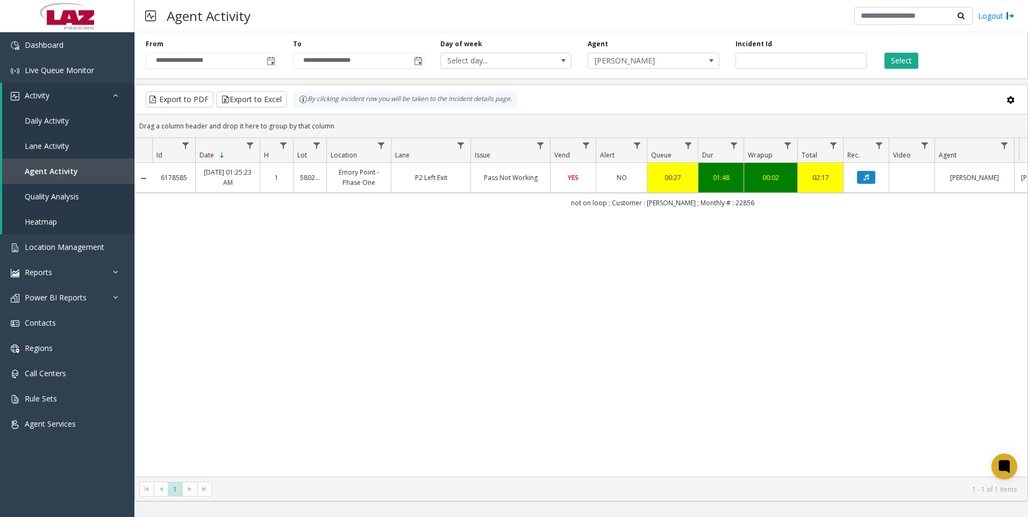
click at [850, 334] on div "6178585 [DATE] 01:25:23 AM 1 580271 [GEOGRAPHIC_DATA] - Phase One P2 Left Exit …" at bounding box center [581, 320] width 893 height 314
click at [802, 55] on input "*******" at bounding box center [801, 61] width 131 height 16
drag, startPoint x: 802, startPoint y: 55, endPoint x: 802, endPoint y: 63, distance: 7.5
click at [802, 63] on input "*******" at bounding box center [801, 61] width 131 height 16
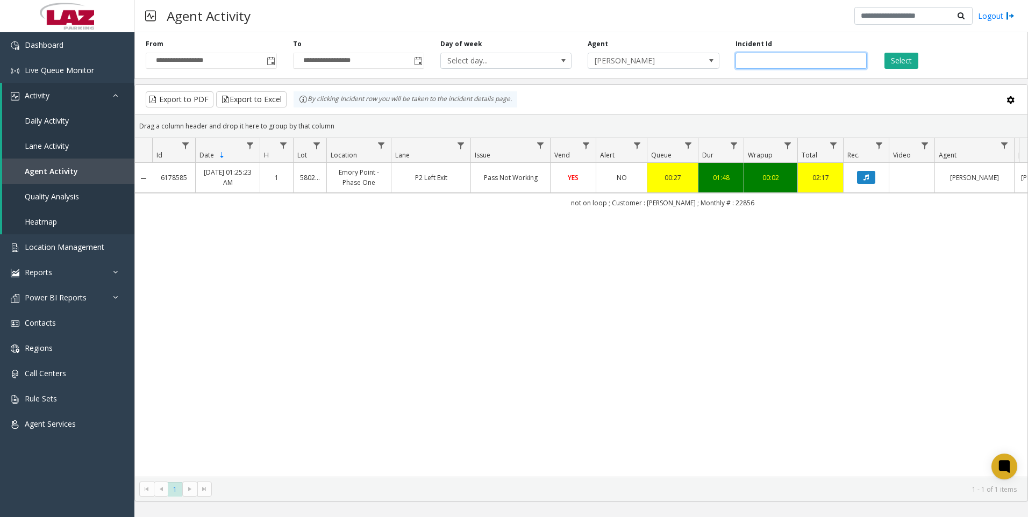
paste input "number"
click at [902, 60] on button "Select" at bounding box center [902, 61] width 34 height 16
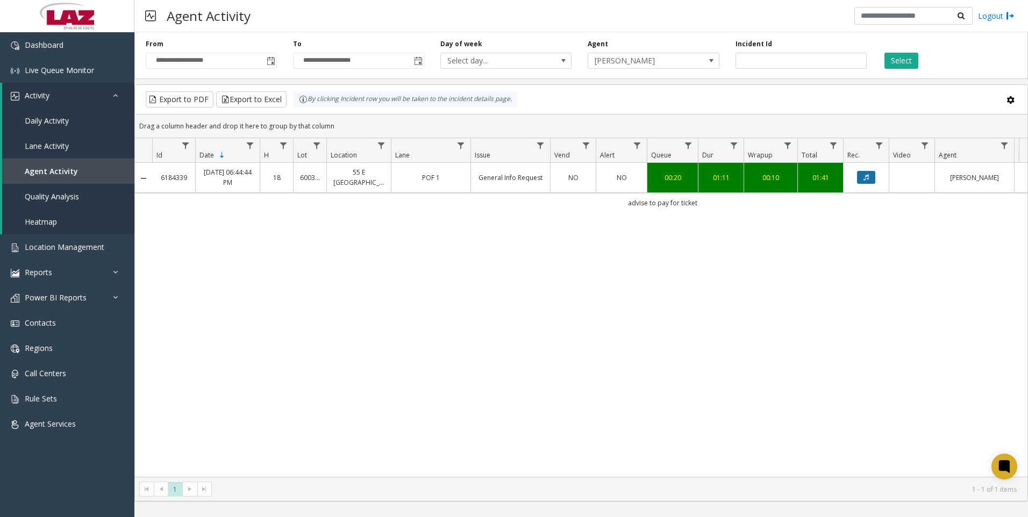
click at [867, 177] on icon "Data table" at bounding box center [866, 177] width 5 height 6
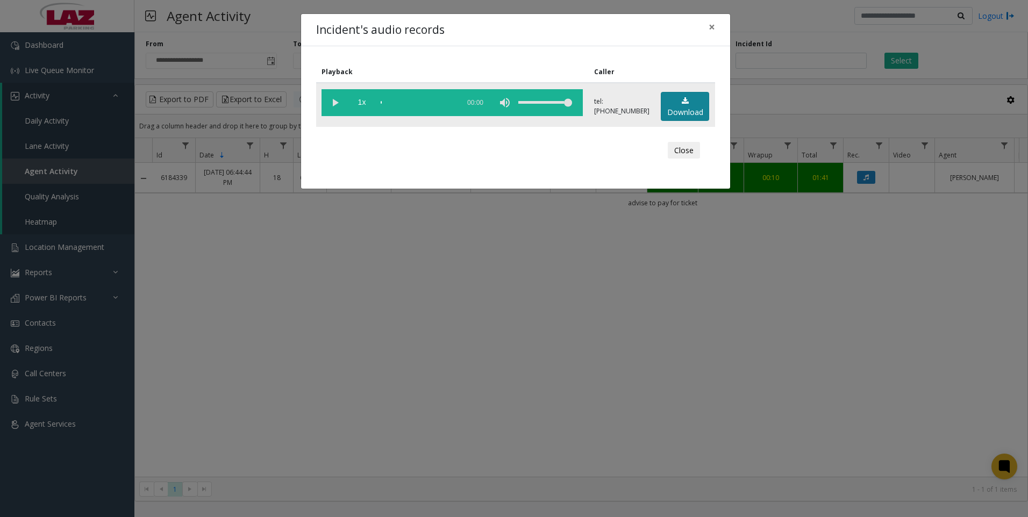
click at [674, 109] on link "Download" at bounding box center [685, 107] width 48 height 30
click at [684, 102] on icon at bounding box center [685, 101] width 7 height 8
click at [672, 110] on link "Download" at bounding box center [685, 107] width 48 height 30
click at [671, 117] on link "Download" at bounding box center [685, 107] width 48 height 30
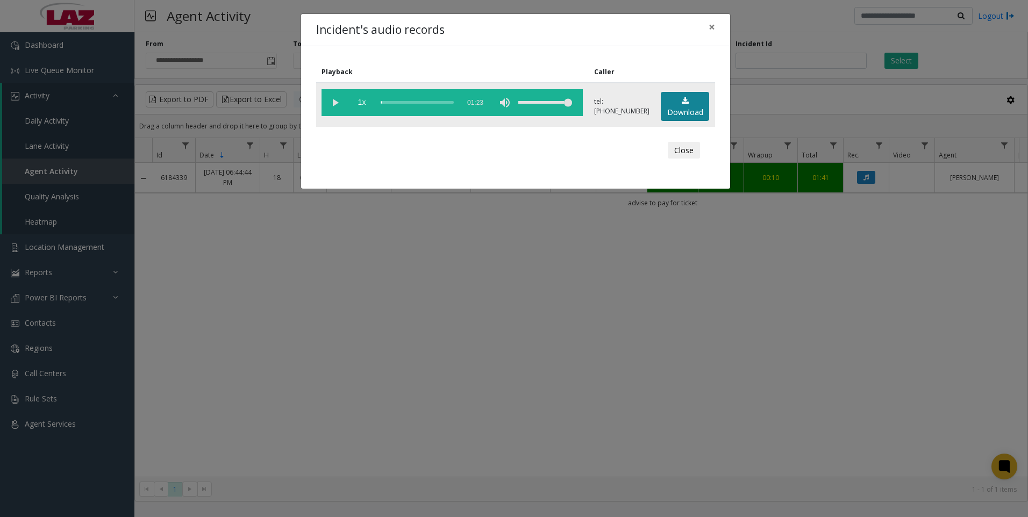
click at [671, 117] on link "Download" at bounding box center [685, 107] width 48 height 30
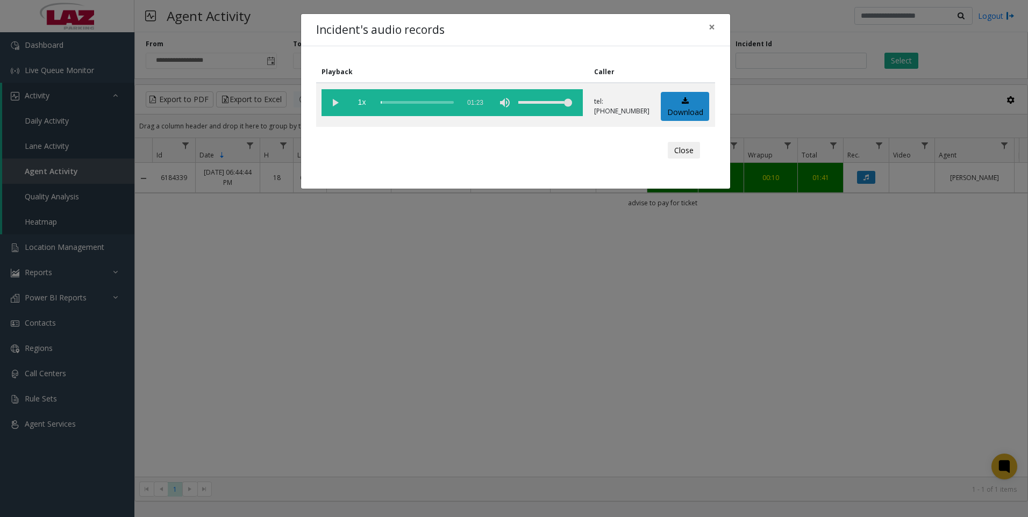
click at [590, 309] on div "Incident's audio records × Playback Caller 1x 01:23 tel:[PHONE_NUMBER] Download…" at bounding box center [514, 258] width 1028 height 517
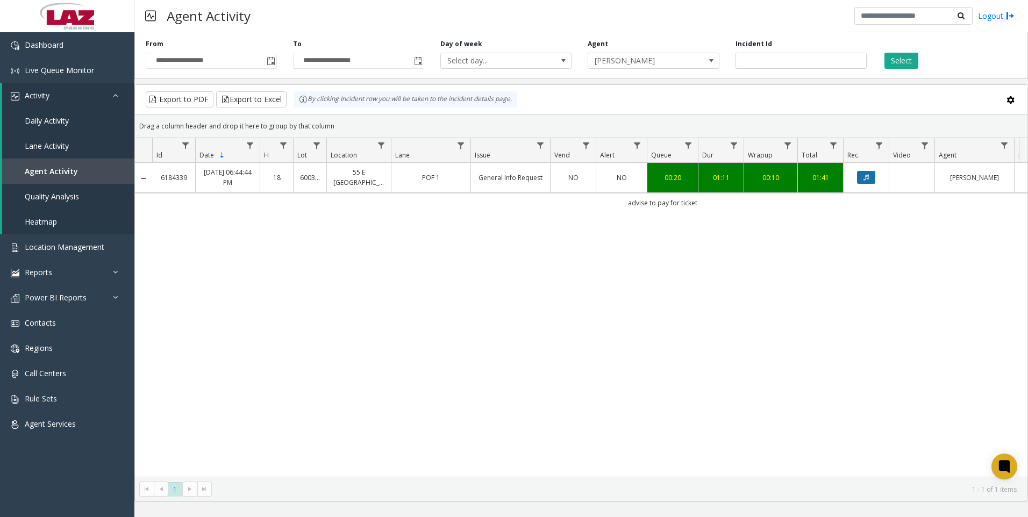
click at [865, 173] on button "Data table" at bounding box center [866, 177] width 18 height 13
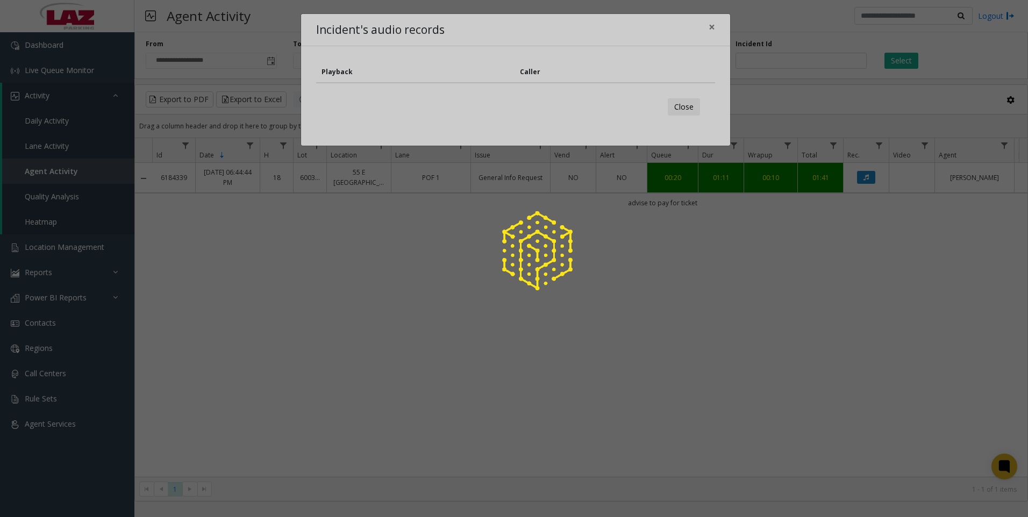
click at [448, 315] on div at bounding box center [514, 258] width 1028 height 517
click at [710, 28] on div at bounding box center [514, 258] width 1028 height 517
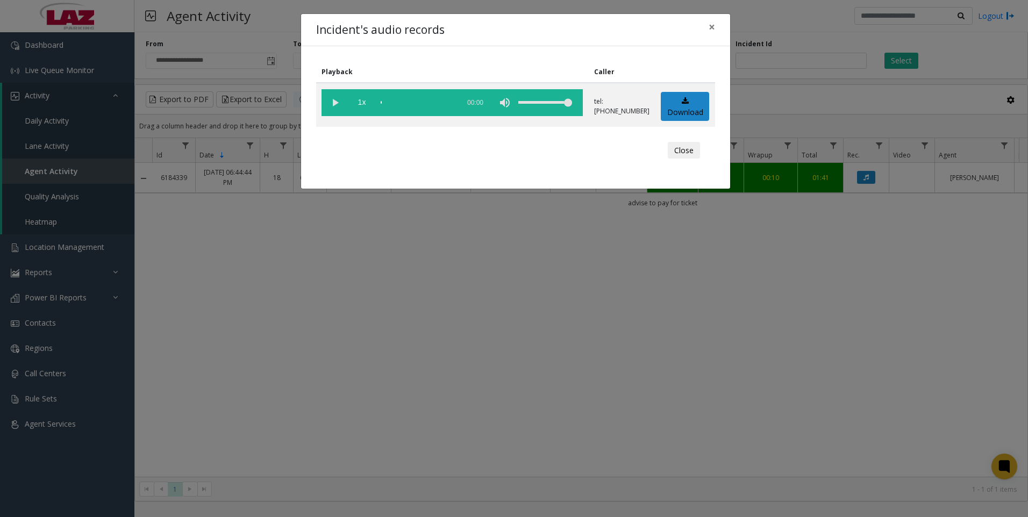
click at [324, 419] on div "Incident's audio records × Playback Caller 1x 00:00 tel:[PHONE_NUMBER] Download…" at bounding box center [514, 258] width 1028 height 517
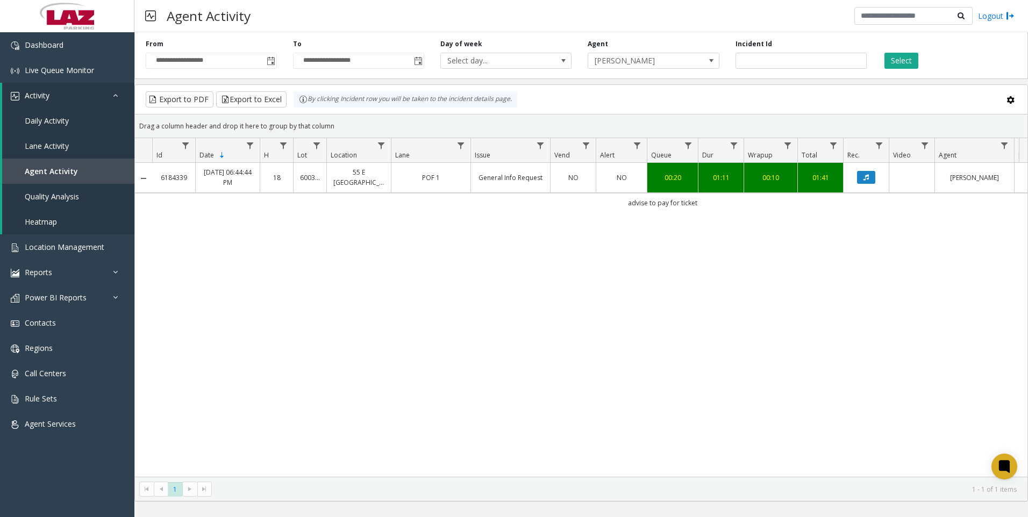
click at [342, 380] on div "6184339 [DATE] 06:44:44 PM 18 600349 [GEOGRAPHIC_DATA] 1 General Info Request N…" at bounding box center [581, 320] width 893 height 314
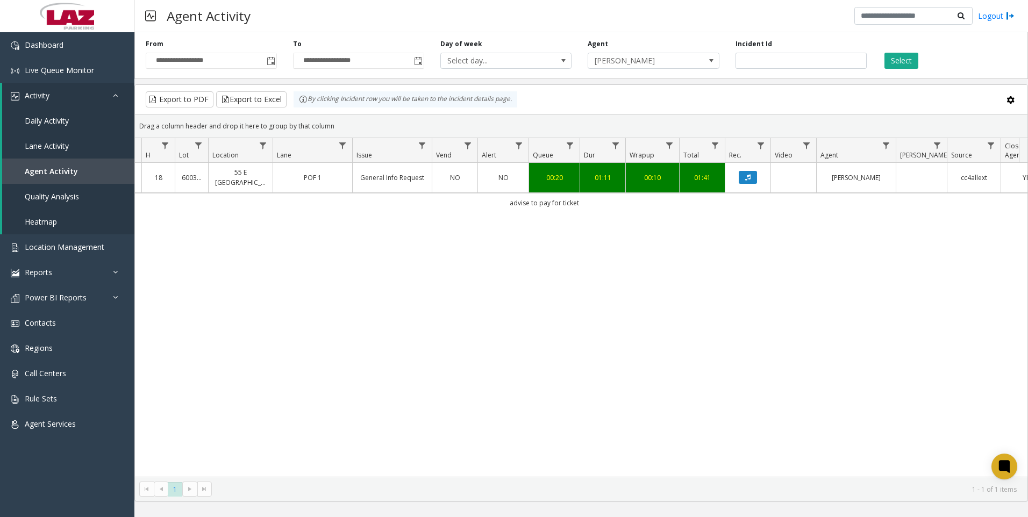
scroll to position [0, 153]
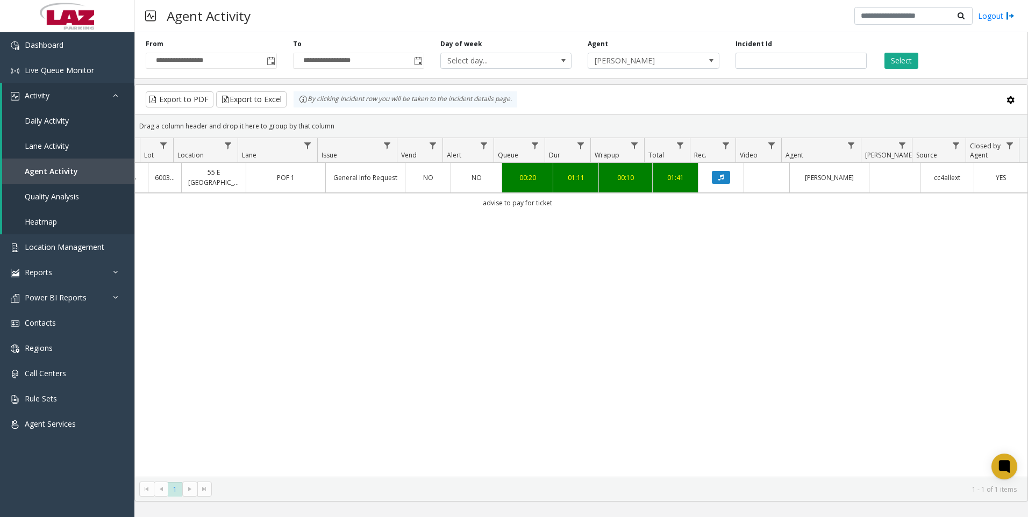
click at [149, 386] on div "6184339 [DATE] 06:44:44 PM 18 600349 [GEOGRAPHIC_DATA] 1 General Info Request N…" at bounding box center [581, 320] width 893 height 314
click at [767, 66] on input "*******" at bounding box center [801, 61] width 131 height 16
paste input "number"
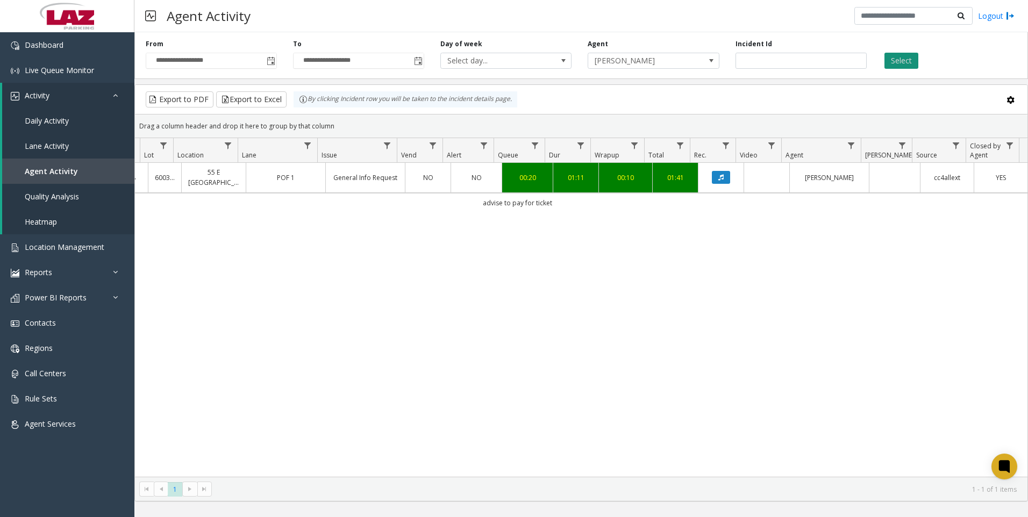
click at [902, 62] on button "Select" at bounding box center [902, 61] width 34 height 16
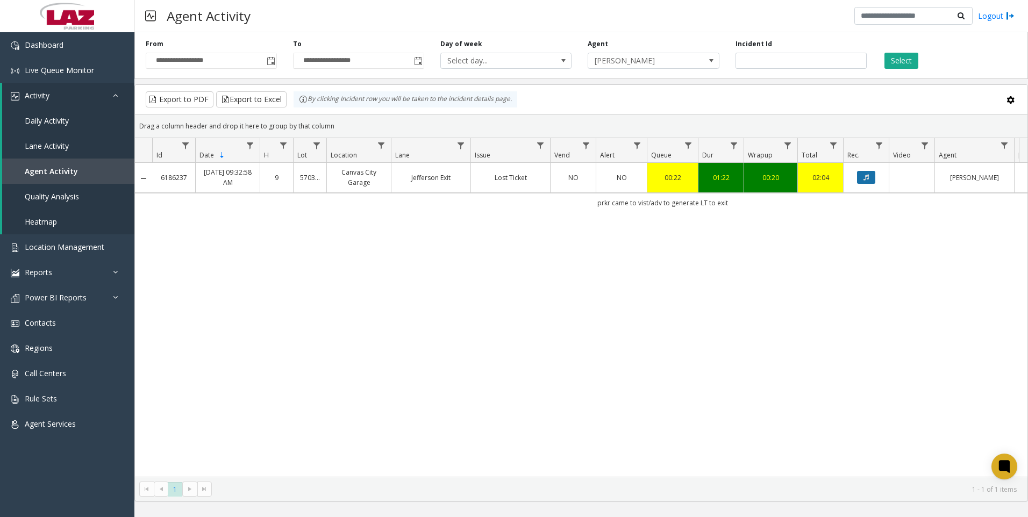
click at [862, 175] on button "Data table" at bounding box center [866, 177] width 18 height 13
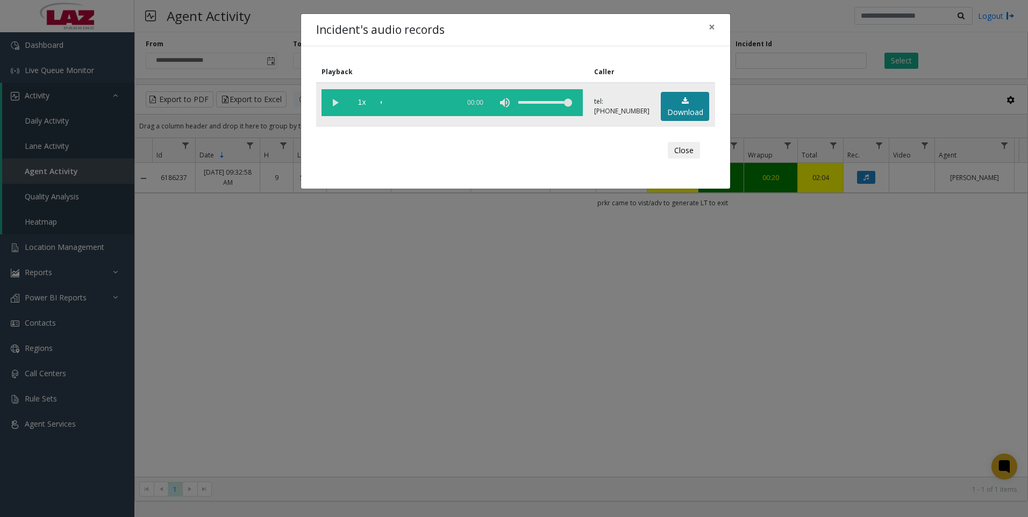
click at [699, 105] on link "Download" at bounding box center [685, 107] width 48 height 30
click at [201, 400] on div "Incident's audio records × Playback Caller 1x 01:34 tel:[PHONE_NUMBER] Download…" at bounding box center [514, 258] width 1028 height 517
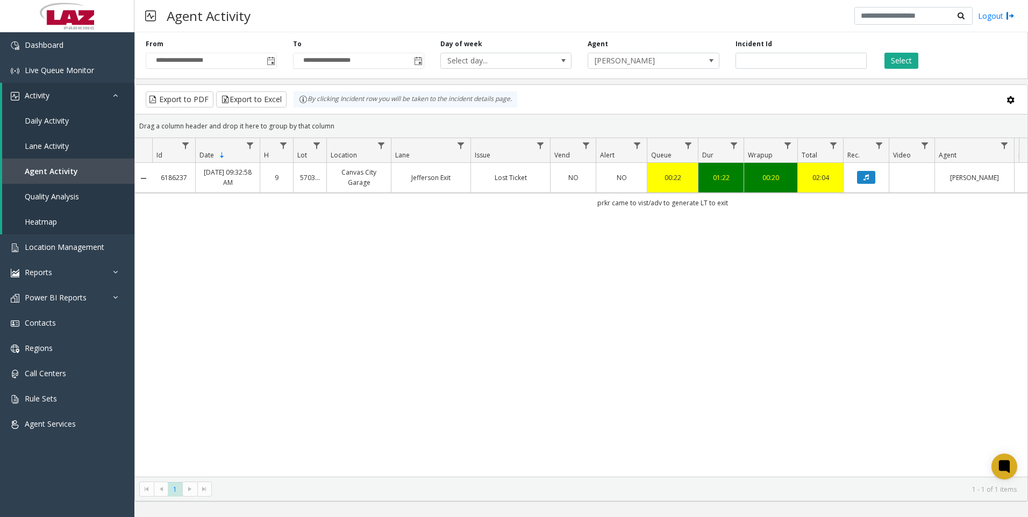
click at [586, 389] on div "6186237 [DATE] 09:32:58 AM 9 570306 [GEOGRAPHIC_DATA] Exit Lost Ticket NO NO 00…" at bounding box center [581, 320] width 893 height 314
click at [160, 392] on div "6186237 [DATE] 09:32:58 AM 9 570306 [GEOGRAPHIC_DATA] Exit Lost Ticket NO NO 00…" at bounding box center [581, 320] width 893 height 314
click at [791, 51] on div "Incident Id *******" at bounding box center [801, 54] width 147 height 30
click at [791, 56] on div "Incident Id *******" at bounding box center [801, 54] width 147 height 30
click at [791, 56] on input "*******" at bounding box center [801, 61] width 131 height 16
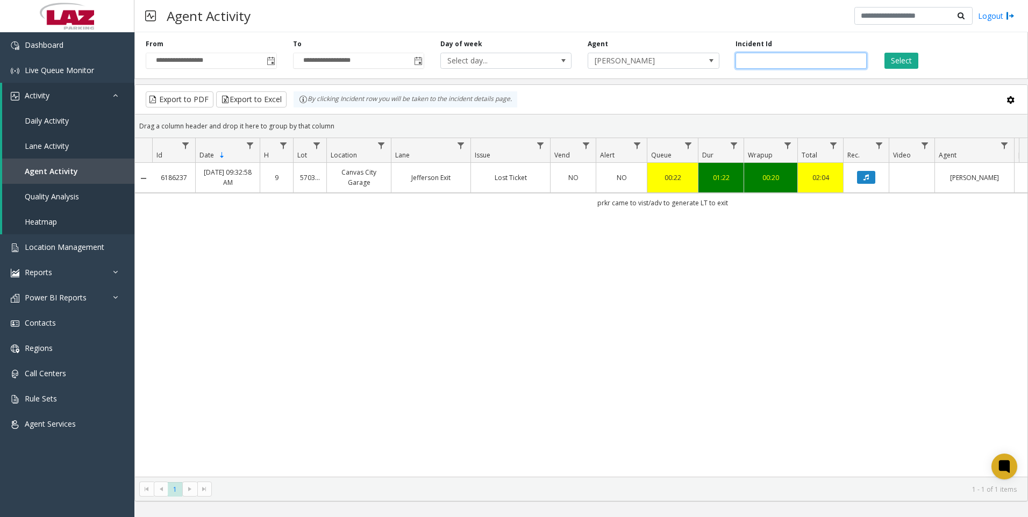
click at [791, 56] on input "*******" at bounding box center [801, 61] width 131 height 16
paste input "number"
click at [897, 62] on button "Select" at bounding box center [902, 61] width 34 height 16
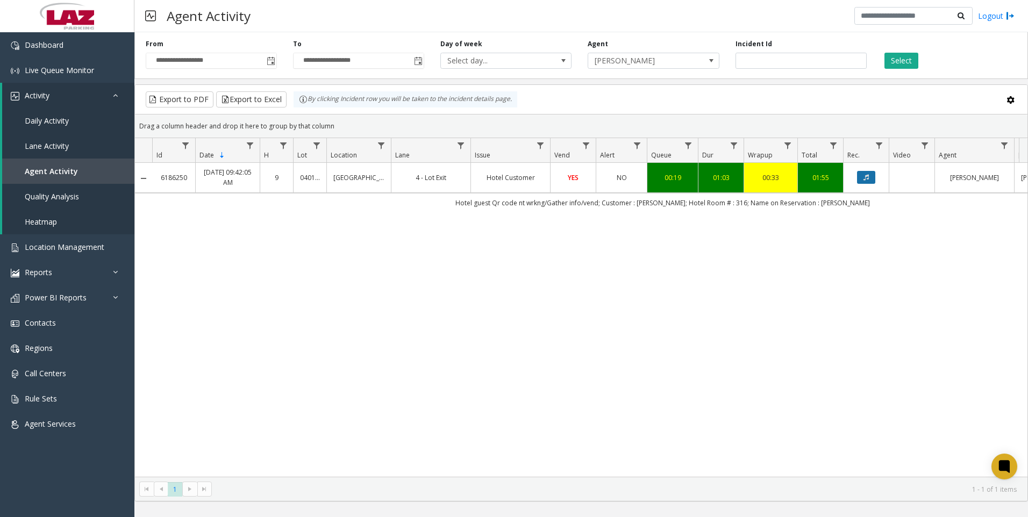
click at [864, 181] on icon "Data table" at bounding box center [866, 177] width 5 height 6
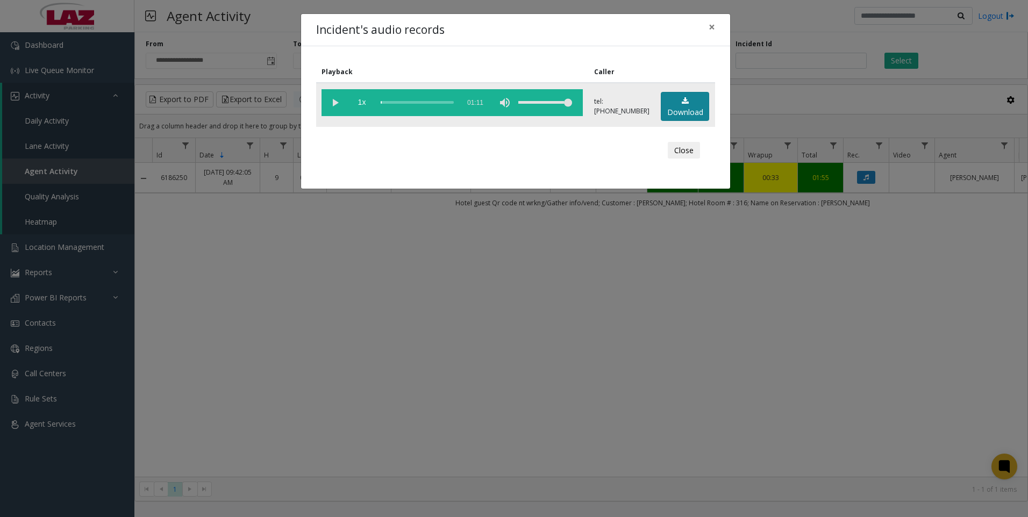
click at [692, 103] on link "Download" at bounding box center [685, 107] width 48 height 30
click at [842, 431] on div "Incident's audio records × Playback Caller 1x 01:11 tel:[PHONE_NUMBER] Download…" at bounding box center [514, 258] width 1028 height 517
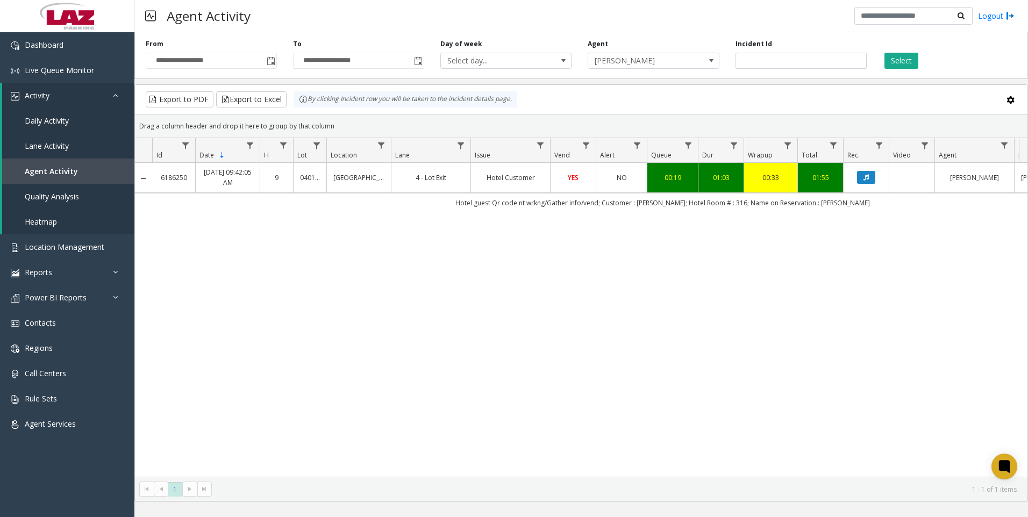
click at [912, 355] on div "6186250 [DATE] 09:42:05 AM 9 040165 [GEOGRAPHIC_DATA] Lot 4 - Lot Exit Hotel Cu…" at bounding box center [581, 320] width 893 height 314
click at [792, 65] on input "*******" at bounding box center [801, 61] width 131 height 16
paste input "number"
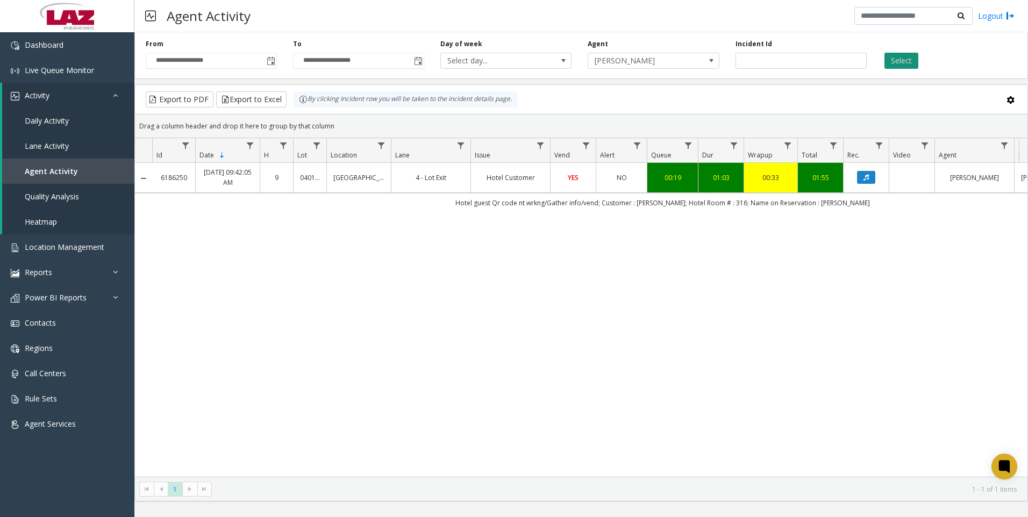
click at [908, 65] on button "Select" at bounding box center [902, 61] width 34 height 16
click at [860, 174] on button "Data table" at bounding box center [866, 177] width 18 height 13
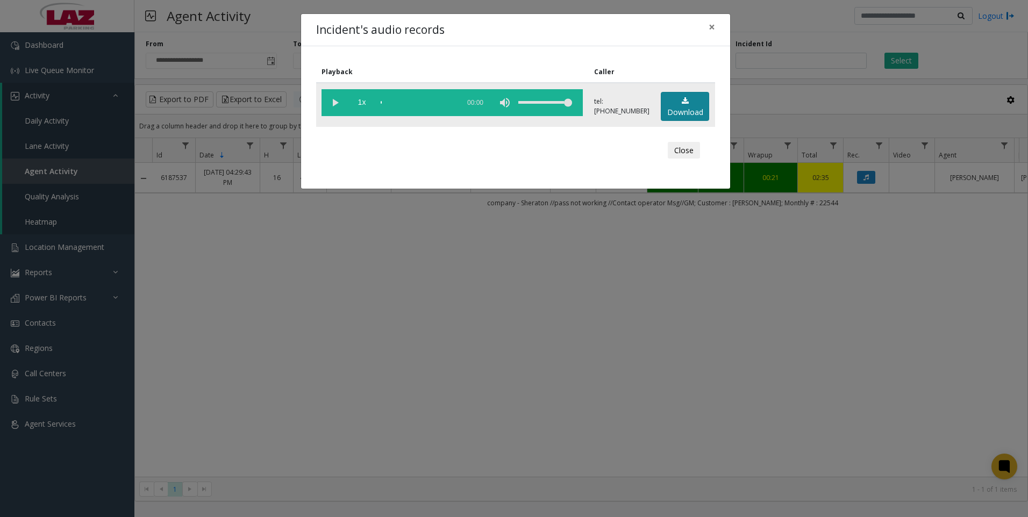
click at [666, 107] on link "Download" at bounding box center [685, 107] width 48 height 30
click at [831, 452] on div "Incident's audio records × Playback Caller 1x 02:00 tel:[PHONE_NUMBER] Download…" at bounding box center [514, 258] width 1028 height 517
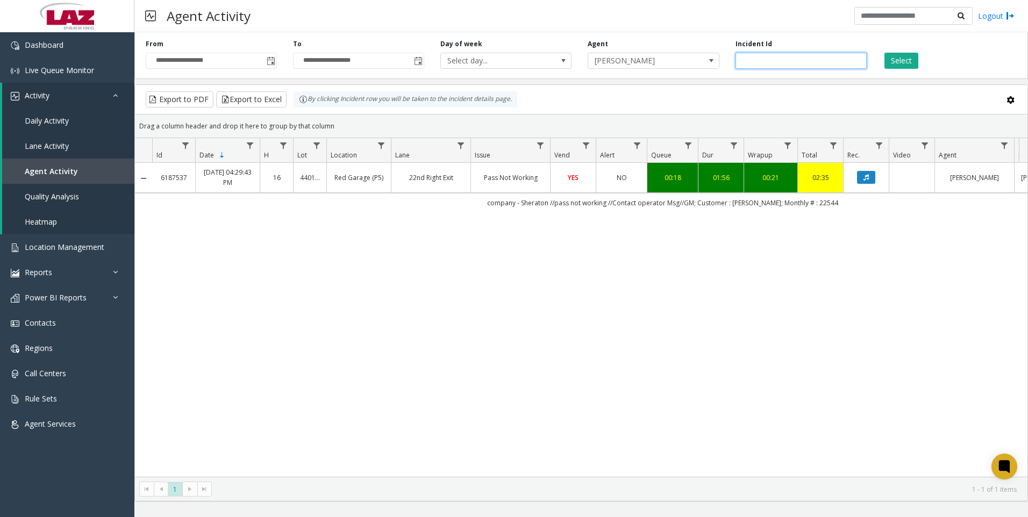
click at [762, 60] on input "*******" at bounding box center [801, 61] width 131 height 16
paste input "number"
click at [893, 66] on button "Select" at bounding box center [902, 61] width 34 height 16
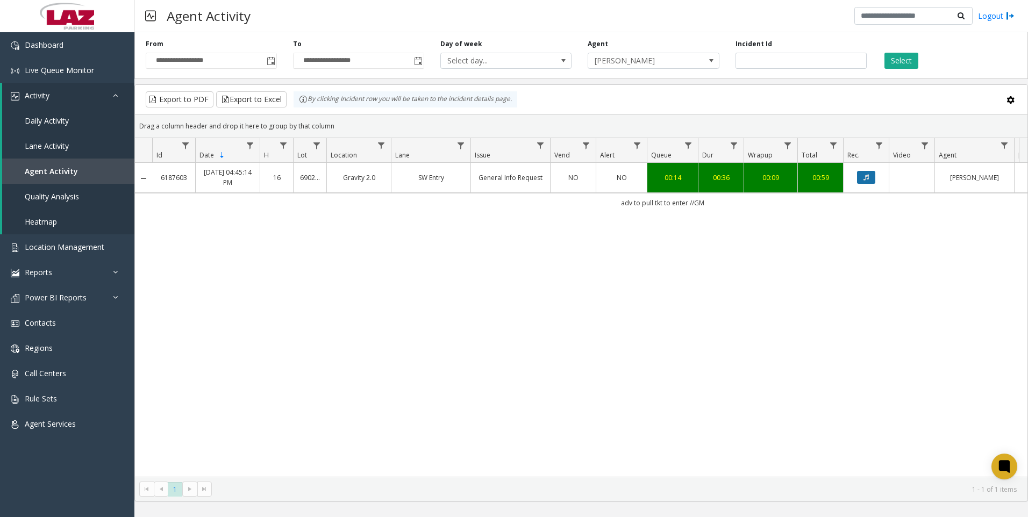
click at [872, 180] on button "Data table" at bounding box center [866, 177] width 18 height 13
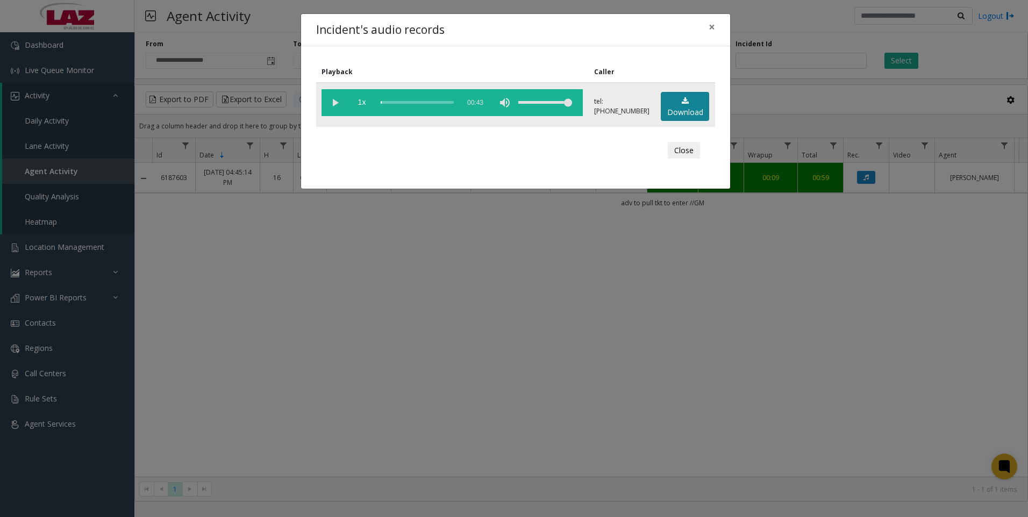
click at [678, 112] on link "Download" at bounding box center [685, 107] width 48 height 30
click at [909, 420] on div "Incident's audio records × Playback Caller 1x 00:43 tel:[PHONE_NUMBER] Download…" at bounding box center [514, 258] width 1028 height 517
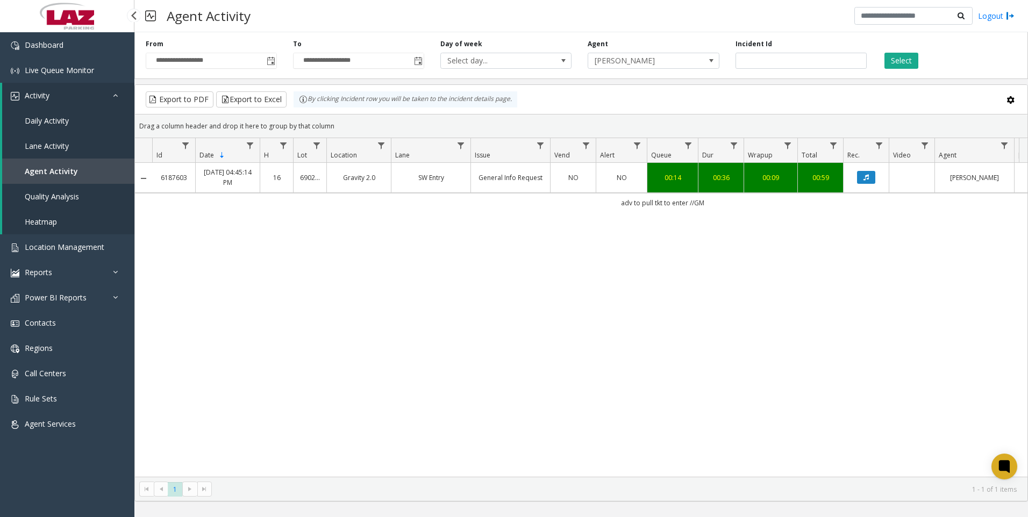
click at [544, 372] on div "6187603 [DATE] 04:45:14 PM 16 690251 Gravity 2.0 SW Entry General Info Request …" at bounding box center [581, 320] width 893 height 314
click at [896, 250] on div "6187603 [DATE] 04:45:14 PM 16 690251 Gravity 2.0 SW Entry General Info Request …" at bounding box center [581, 320] width 893 height 314
click at [776, 61] on input "*******" at bounding box center [801, 61] width 131 height 16
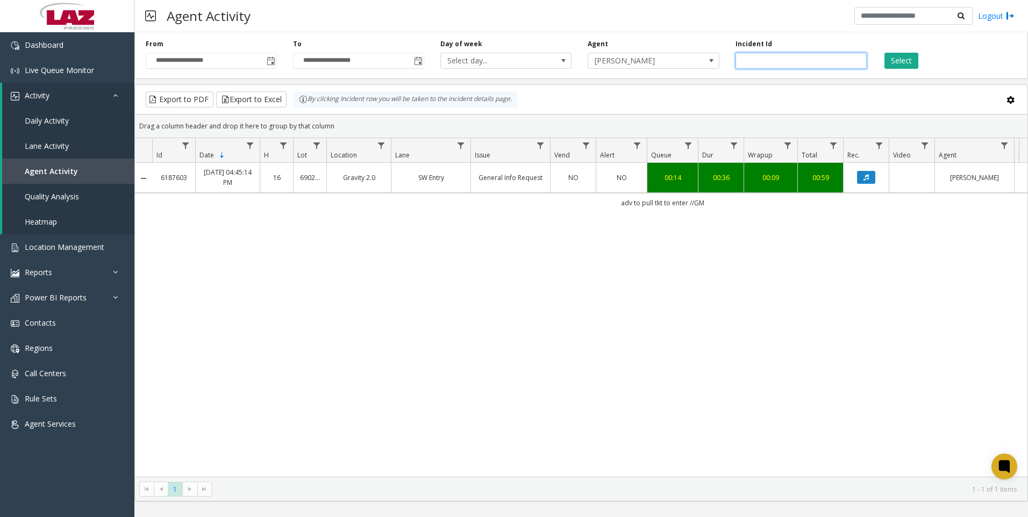
paste input "number"
click at [901, 62] on button "Select" at bounding box center [902, 61] width 34 height 16
click at [868, 176] on icon "Data table" at bounding box center [866, 177] width 5 height 6
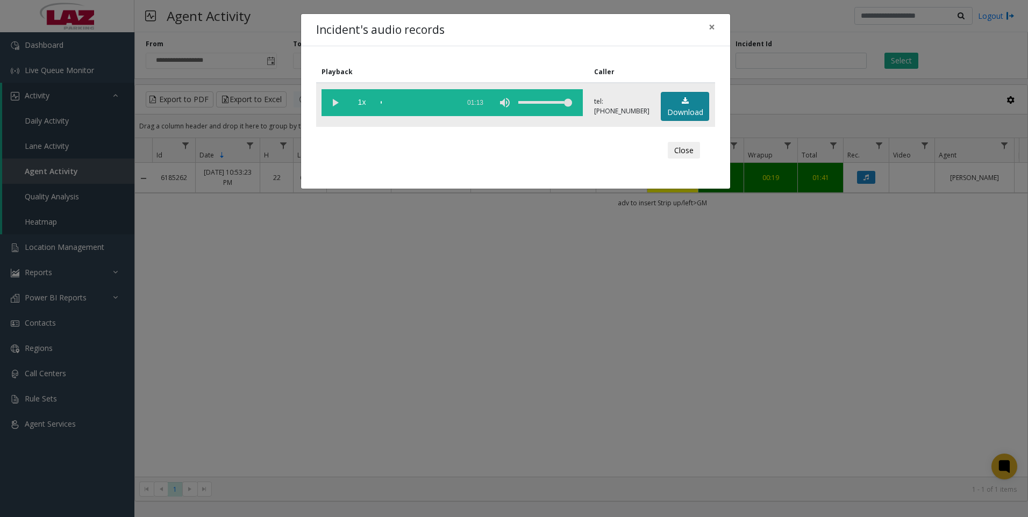
click at [671, 103] on link "Download" at bounding box center [685, 107] width 48 height 30
click at [360, 348] on div "Incident's audio records × Playback Caller 1x 01:13 tel:[PHONE_NUMBER] Download…" at bounding box center [514, 258] width 1028 height 517
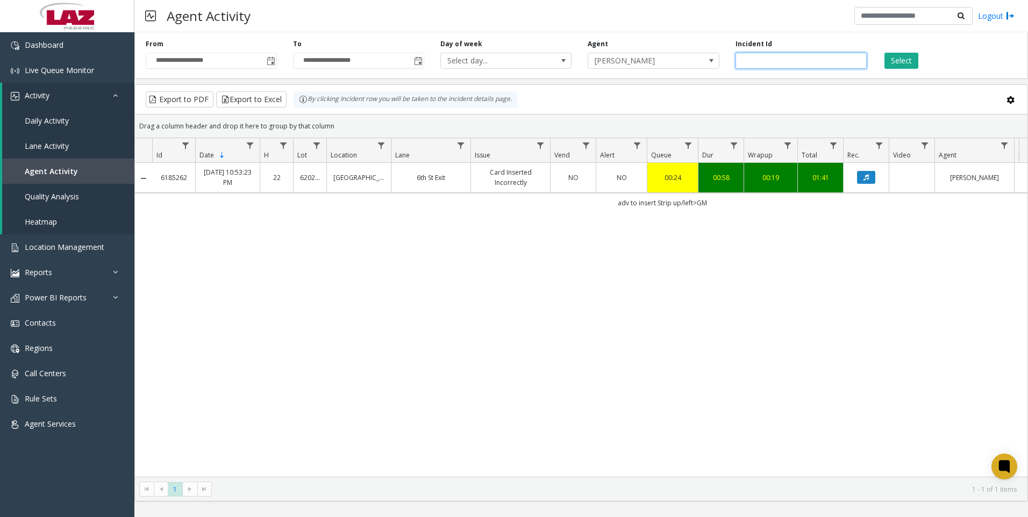
click at [813, 64] on input "*******" at bounding box center [801, 61] width 131 height 16
click at [812, 64] on input "*******" at bounding box center [801, 61] width 131 height 16
paste input "number"
click at [892, 66] on button "Select" at bounding box center [902, 61] width 34 height 16
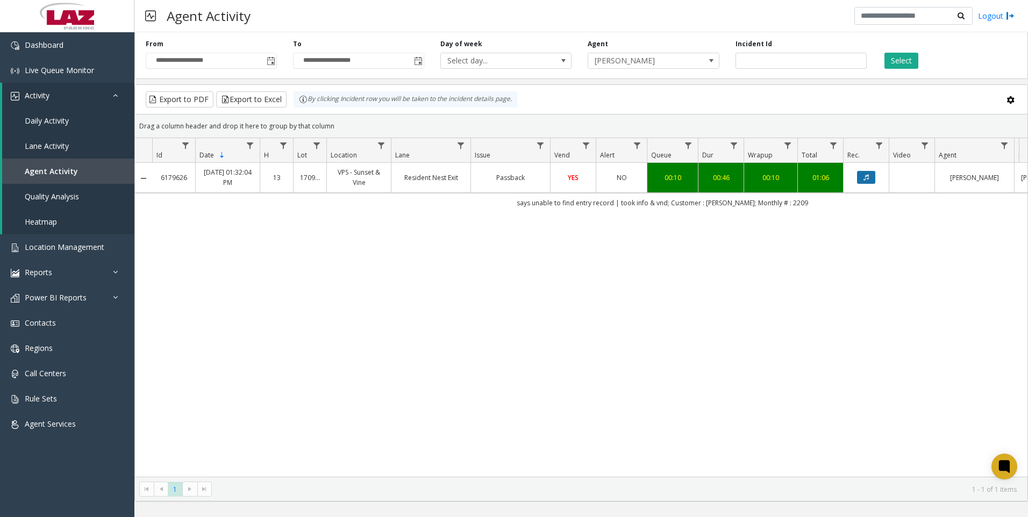
click at [867, 180] on icon "Data table" at bounding box center [866, 177] width 5 height 6
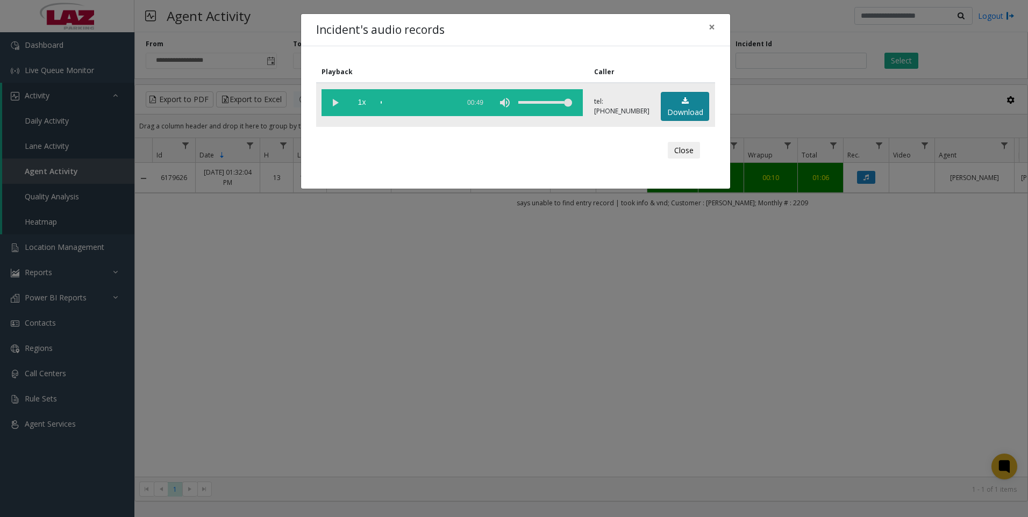
click at [695, 112] on link "Download" at bounding box center [685, 107] width 48 height 30
click at [218, 432] on div "Incident's audio records × Playback Caller 1x 00:49 tel:[PHONE_NUMBER] Download…" at bounding box center [514, 258] width 1028 height 517
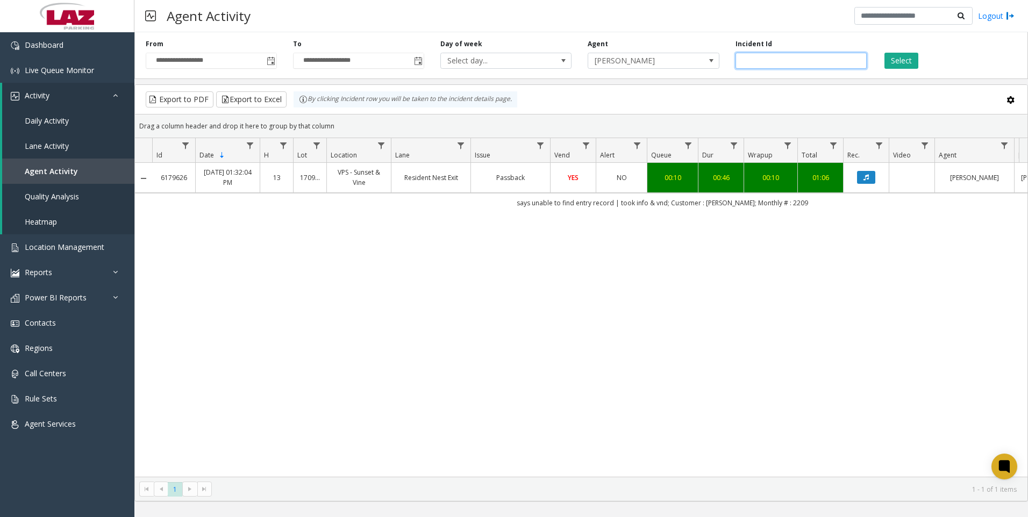
drag, startPoint x: 782, startPoint y: 69, endPoint x: 782, endPoint y: 64, distance: 5.4
click at [783, 67] on div "**********" at bounding box center [581, 53] width 894 height 51
click at [782, 64] on input "*******" at bounding box center [801, 61] width 131 height 16
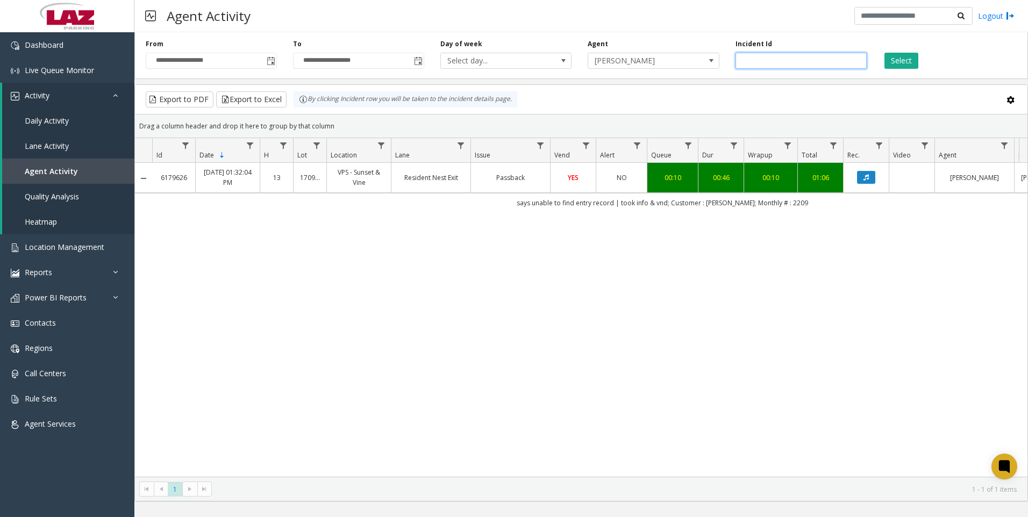
paste input "number"
click at [907, 63] on button "Select" at bounding box center [902, 61] width 34 height 16
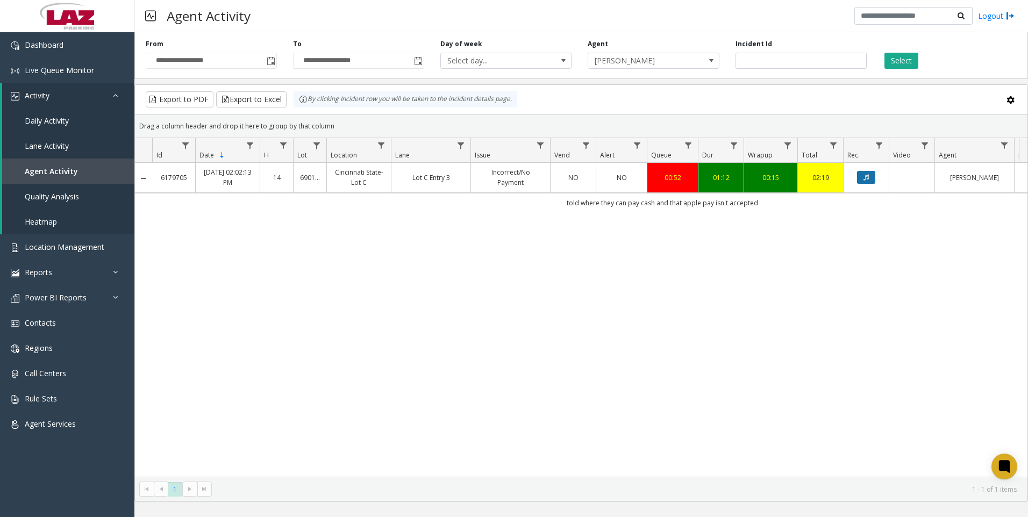
click at [867, 176] on icon "Data table" at bounding box center [866, 177] width 5 height 6
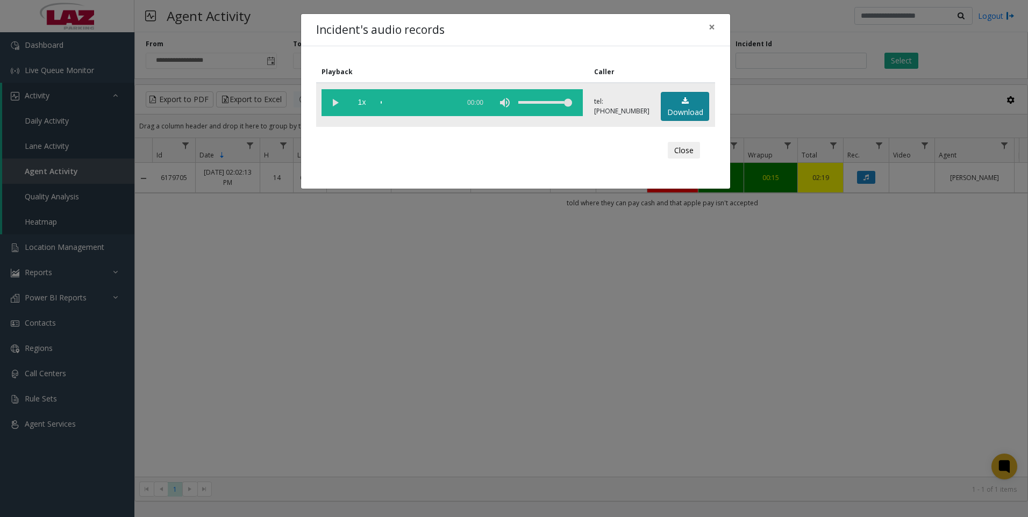
click at [676, 105] on link "Download" at bounding box center [685, 107] width 48 height 30
click at [324, 403] on div "Incident's audio records × Playback Caller 1x 01:18 tel:[PHONE_NUMBER] Download…" at bounding box center [514, 258] width 1028 height 517
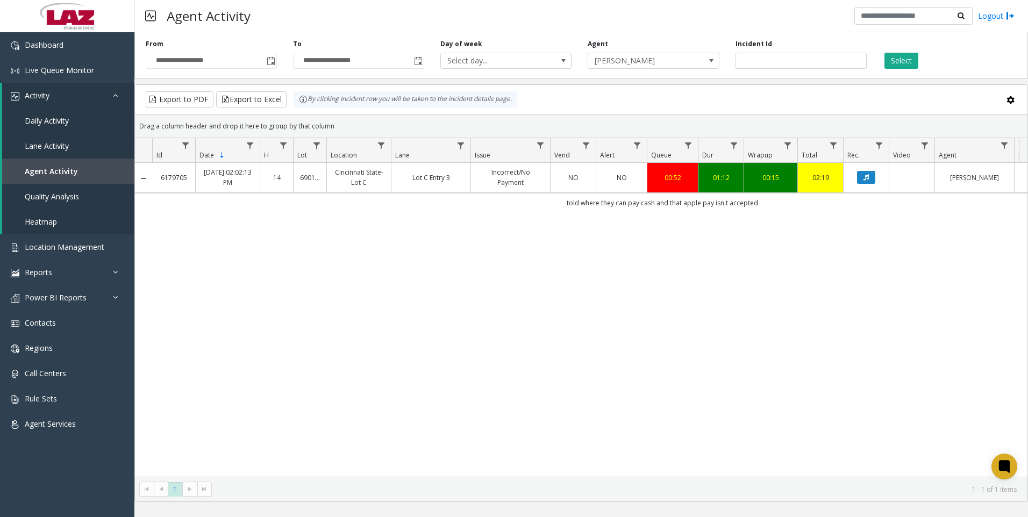
click at [706, 360] on div "6179705 [DATE] 02:02:13 PM 14 690132 [GEOGRAPHIC_DATA]-Lot C Lot C Entry 3 Inco…" at bounding box center [581, 320] width 893 height 314
click at [842, 315] on div "6179705 [DATE] 02:02:13 PM 14 690132 [GEOGRAPHIC_DATA]-Lot C Lot C Entry 3 Inco…" at bounding box center [581, 320] width 893 height 314
click at [832, 62] on input "*******" at bounding box center [801, 61] width 131 height 16
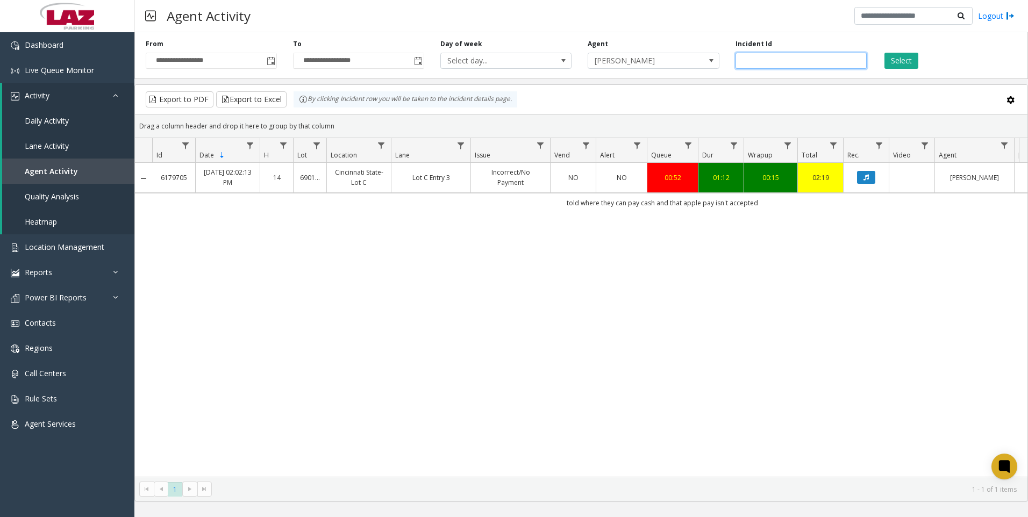
paste input "number"
click at [891, 70] on div "**********" at bounding box center [581, 53] width 894 height 51
click at [900, 62] on button "Select" at bounding box center [902, 61] width 34 height 16
click at [868, 182] on button "Data table" at bounding box center [866, 177] width 18 height 13
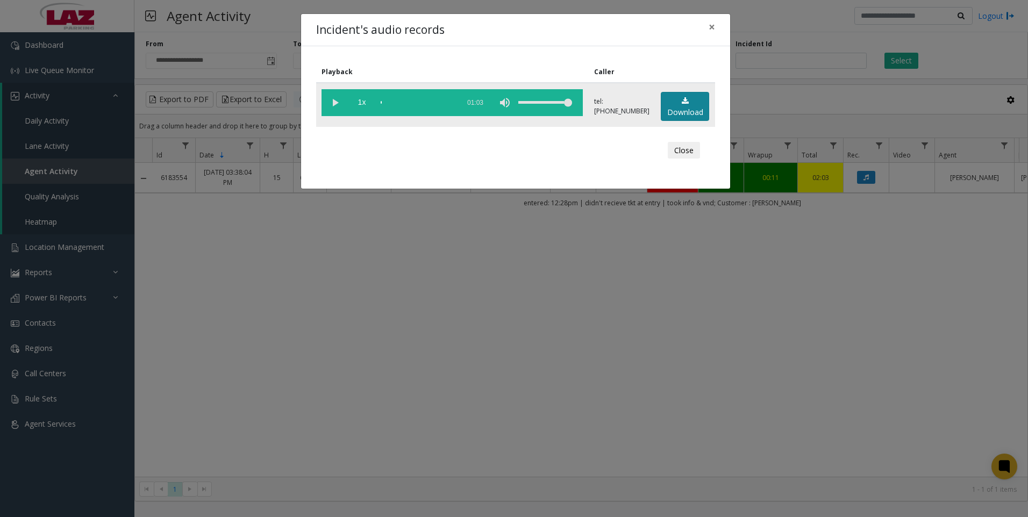
click at [698, 115] on link "Download" at bounding box center [685, 107] width 48 height 30
click at [248, 425] on div "Incident's audio records × Playback Caller 1x 01:03 tel:[PHONE_NUMBER] Download…" at bounding box center [514, 258] width 1028 height 517
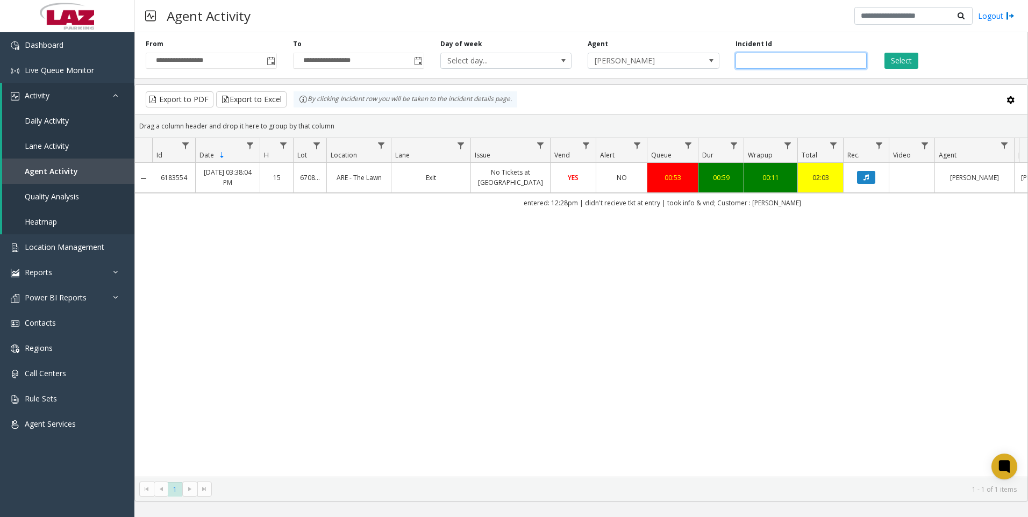
click at [810, 54] on input "*******" at bounding box center [801, 61] width 131 height 16
paste input "number"
click at [913, 64] on button "Select" at bounding box center [902, 61] width 34 height 16
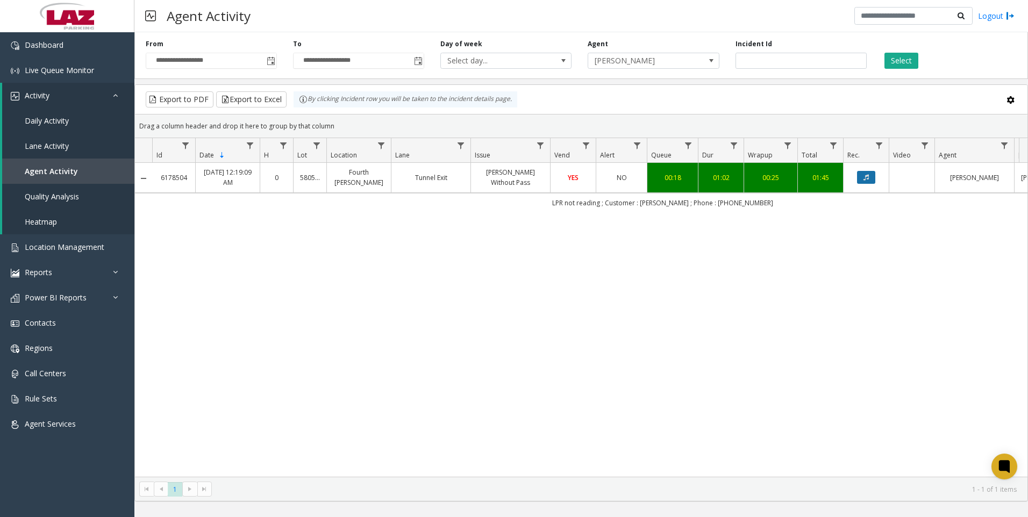
click at [866, 179] on icon "Data table" at bounding box center [866, 177] width 5 height 6
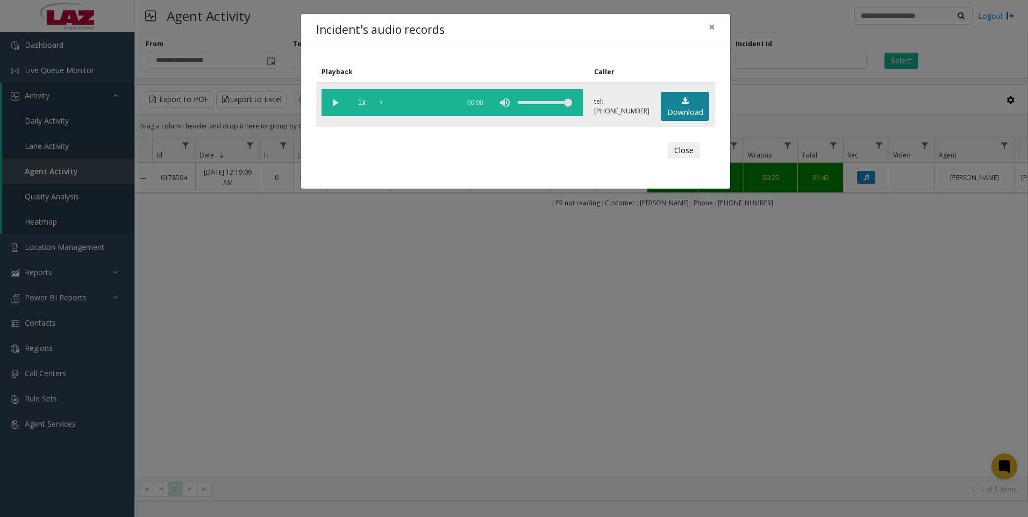
click at [686, 110] on link "Download" at bounding box center [685, 107] width 48 height 30
click at [282, 400] on div "Incident's audio records × Playback Caller 1x 01:14 tel:[PHONE_NUMBER] Download…" at bounding box center [514, 258] width 1028 height 517
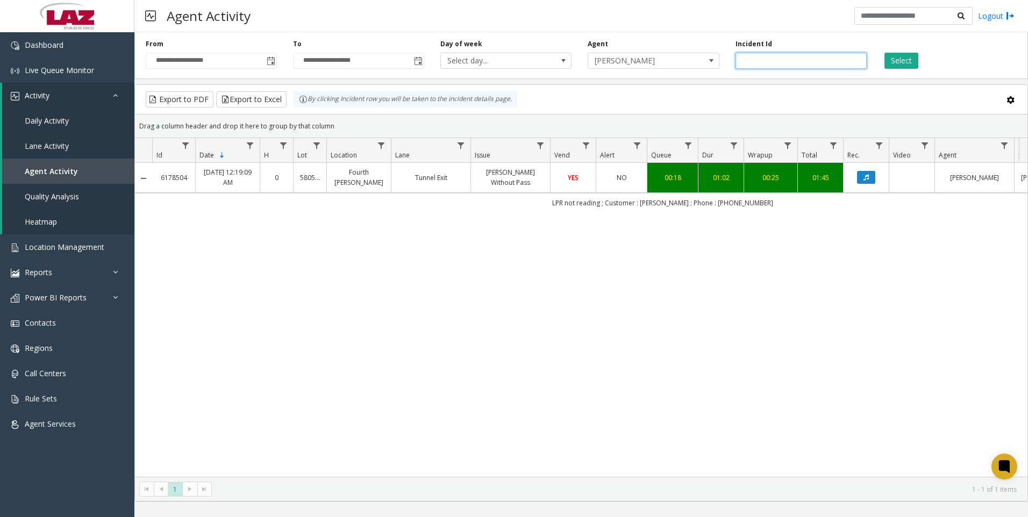
click at [819, 58] on input "*******" at bounding box center [801, 61] width 131 height 16
paste input "number"
click at [909, 62] on button "Select" at bounding box center [902, 61] width 34 height 16
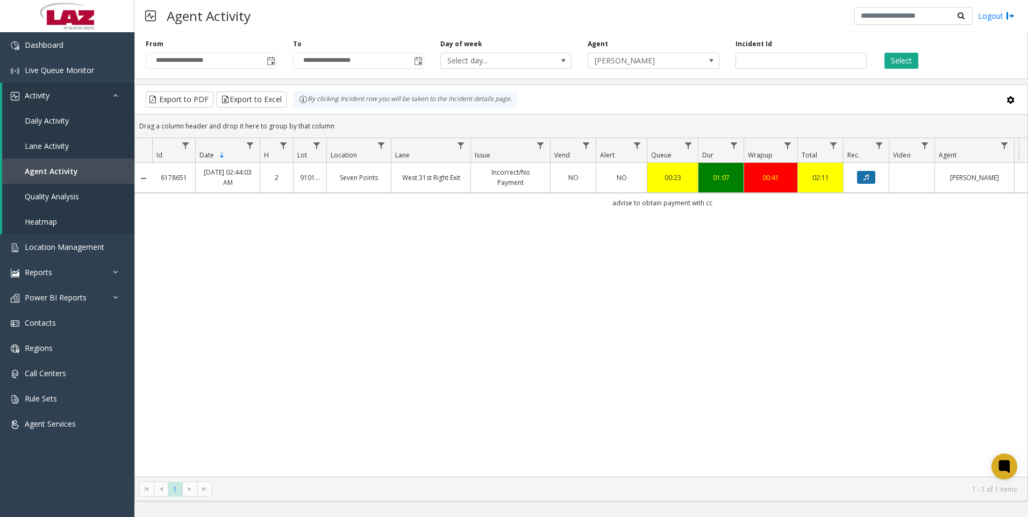
click at [865, 177] on icon "Data table" at bounding box center [866, 177] width 5 height 6
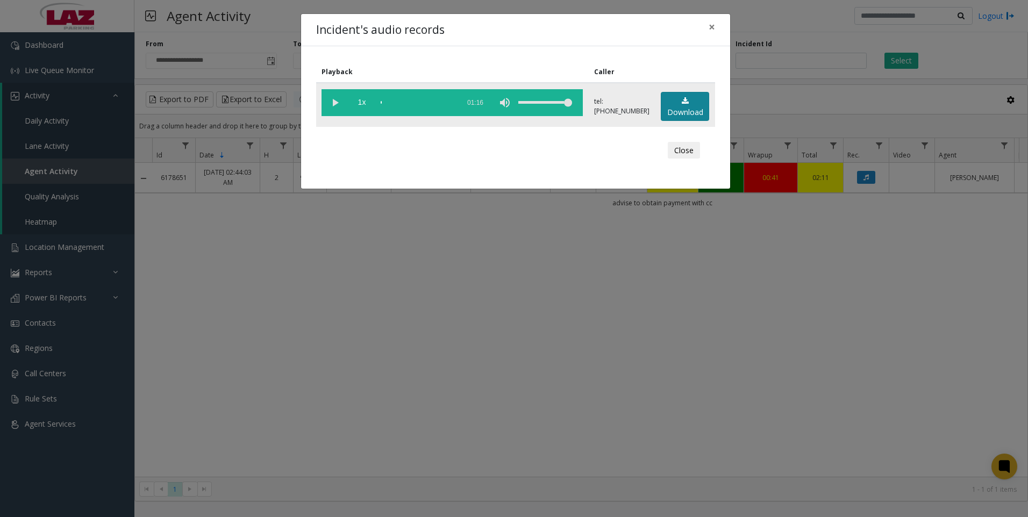
click at [678, 113] on link "Download" at bounding box center [685, 107] width 48 height 30
click at [330, 410] on div "Incident's audio records × Playback Caller 1x 01:16 tel:[PHONE_NUMBER] Download…" at bounding box center [514, 258] width 1028 height 517
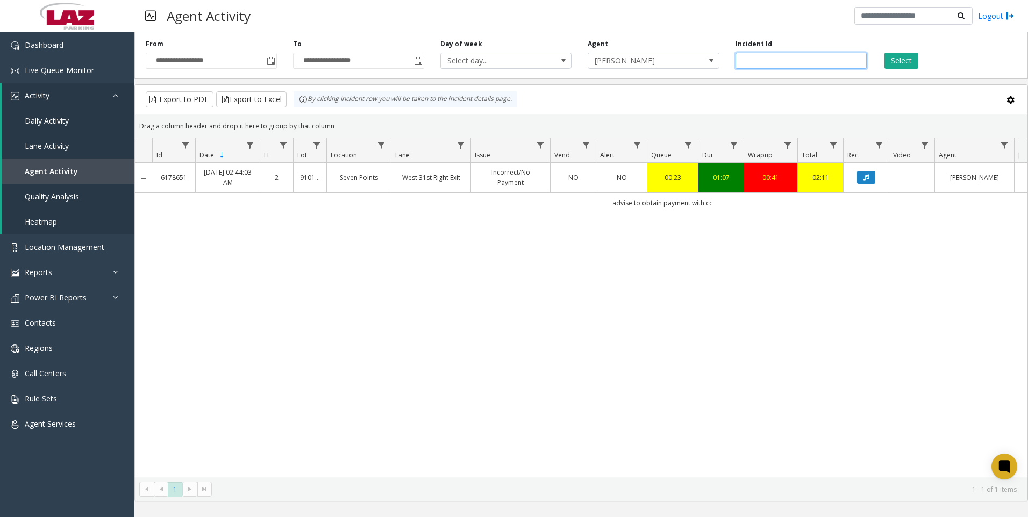
drag, startPoint x: 785, startPoint y: 58, endPoint x: 732, endPoint y: 64, distance: 53.0
click at [731, 64] on div "Incident Id *******" at bounding box center [801, 54] width 147 height 30
click at [777, 63] on input "*******" at bounding box center [801, 61] width 131 height 16
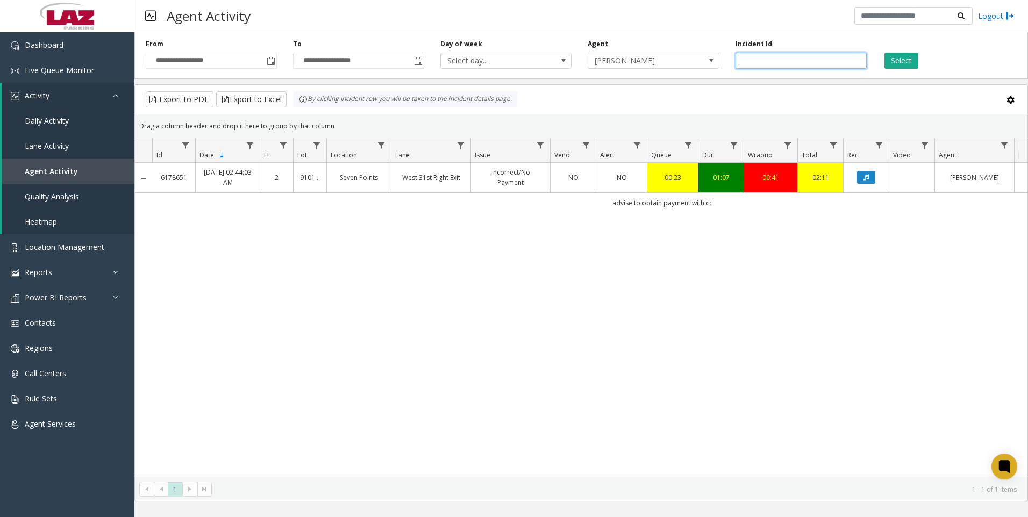
paste input "number"
click at [894, 65] on button "Select" at bounding box center [902, 61] width 34 height 16
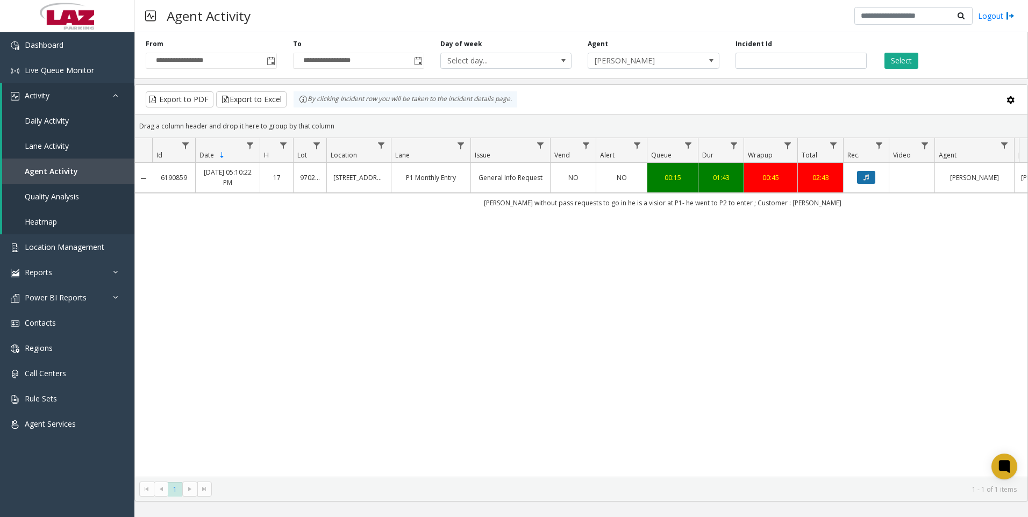
click at [865, 182] on button "Data table" at bounding box center [866, 177] width 18 height 13
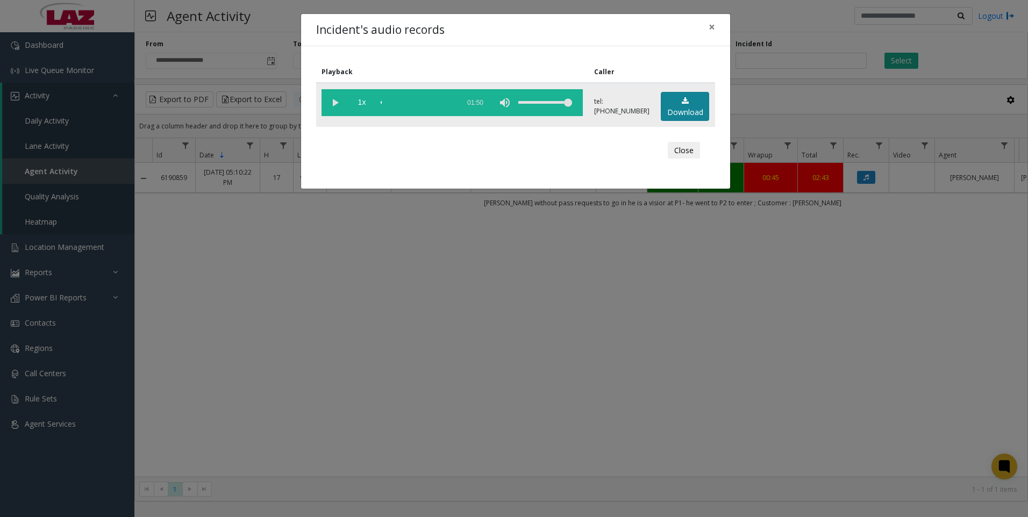
click at [672, 115] on link "Download" at bounding box center [685, 107] width 48 height 30
click at [225, 407] on div "Incident's audio records × Playback Caller 1x 01:50 tel:[PHONE_NUMBER] Download…" at bounding box center [514, 258] width 1028 height 517
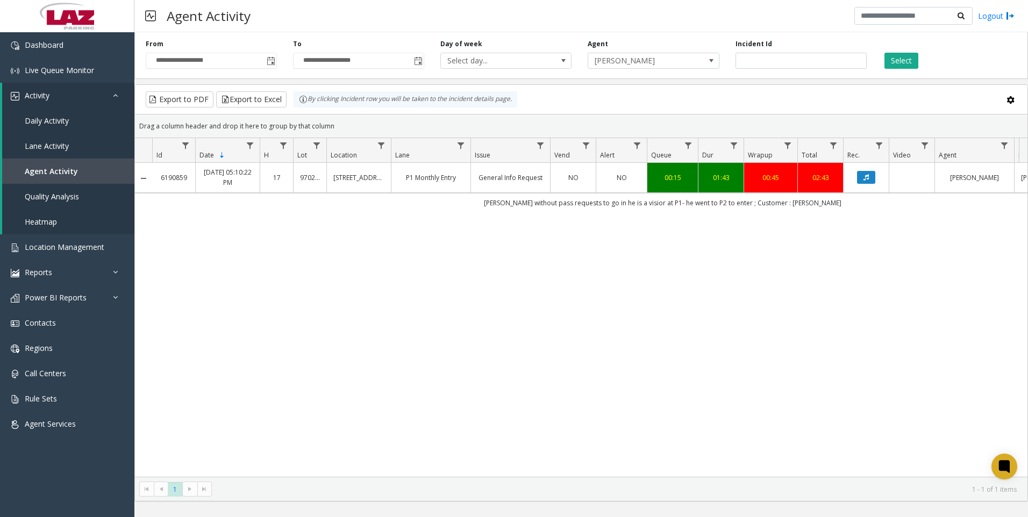
click at [495, 401] on div "6190859 [DATE] 05:10:22 PM 17 970221 [STREET_ADDRESS] P1 Monthly Entry General …" at bounding box center [581, 320] width 893 height 314
click at [776, 56] on input "*******" at bounding box center [801, 61] width 131 height 16
paste input "number"
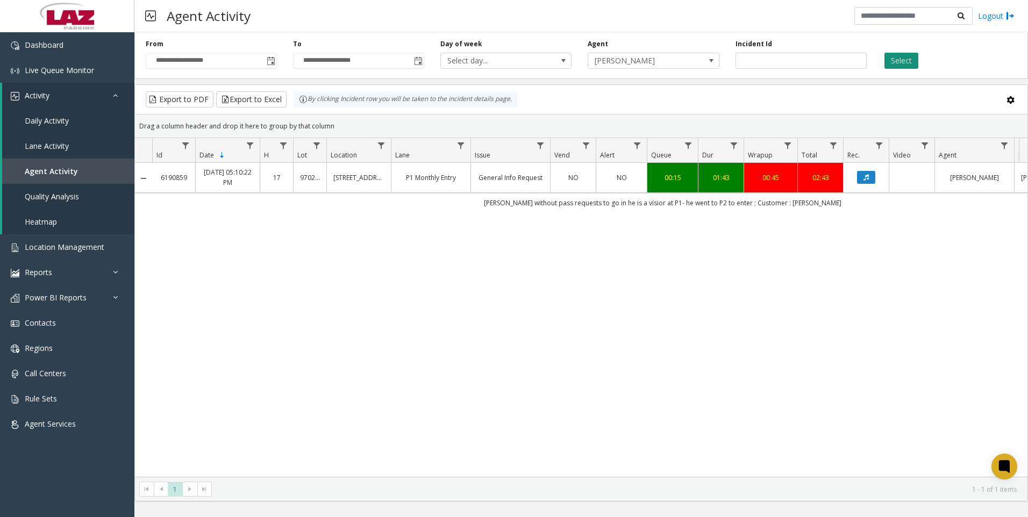
click at [903, 62] on button "Select" at bounding box center [902, 61] width 34 height 16
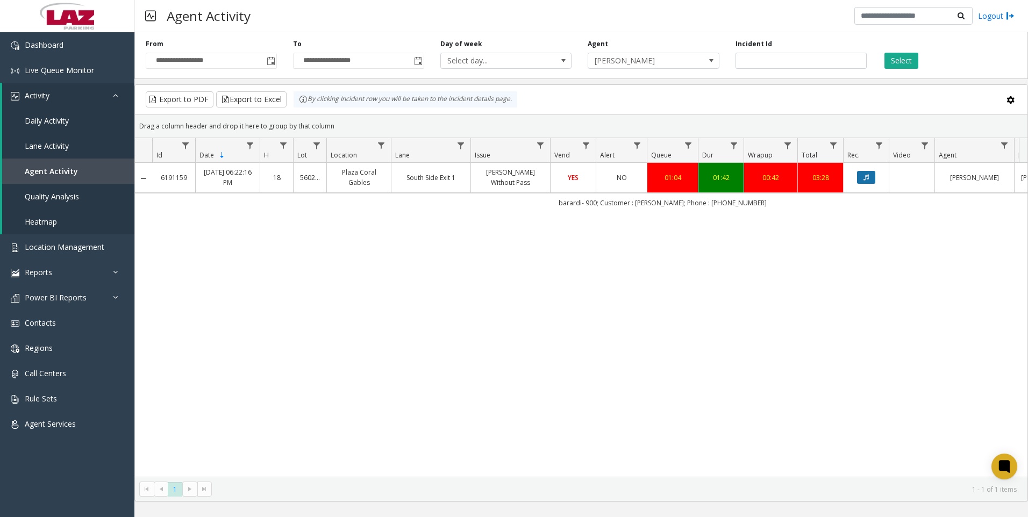
click at [869, 174] on icon "Data table" at bounding box center [866, 177] width 5 height 6
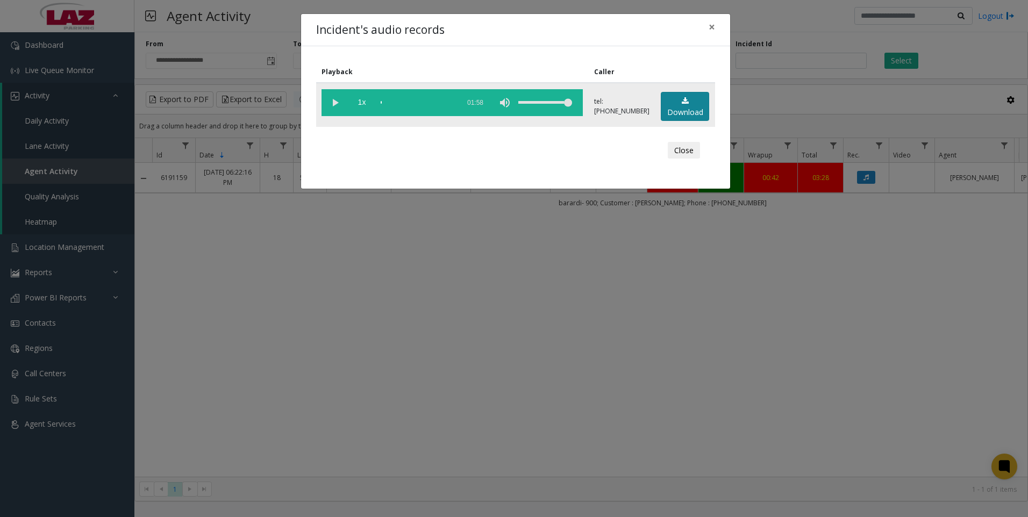
click at [686, 108] on link "Download" at bounding box center [685, 107] width 48 height 30
click at [263, 410] on div "Incident's audio records × Playback Caller 1x 01:58 tel:[PHONE_NUMBER] Download…" at bounding box center [514, 258] width 1028 height 517
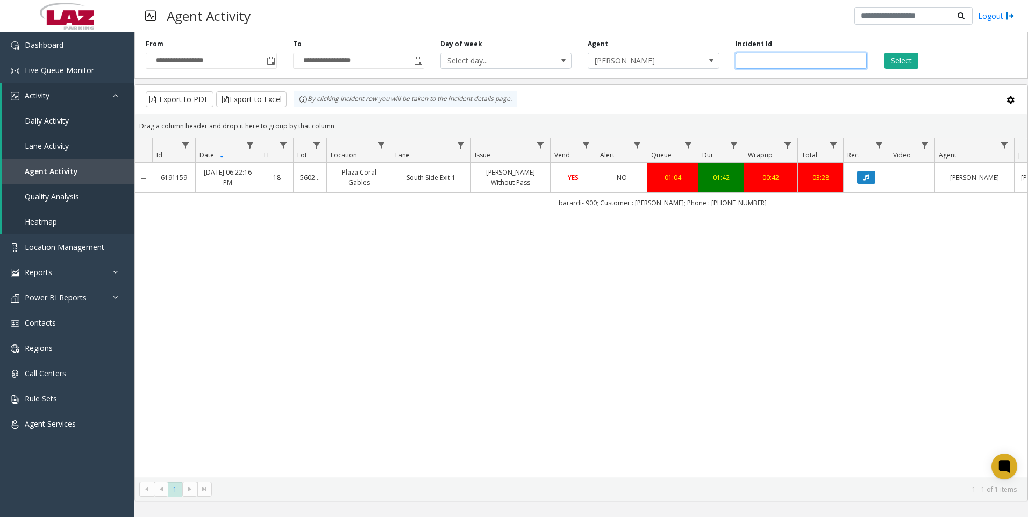
click at [802, 55] on input "*******" at bounding box center [801, 61] width 131 height 16
paste input "number"
click at [917, 59] on button "Select" at bounding box center [902, 61] width 34 height 16
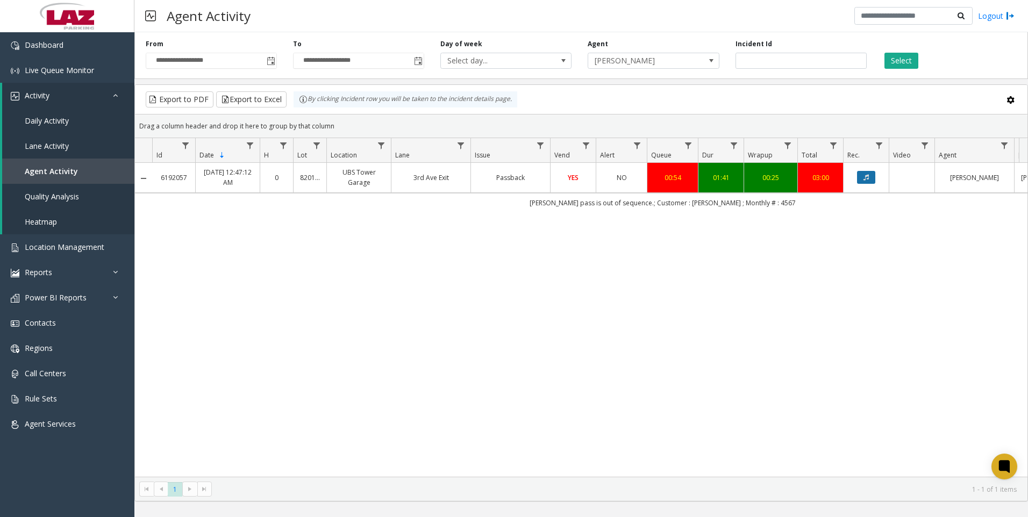
click at [868, 175] on icon "Data table" at bounding box center [866, 177] width 5 height 6
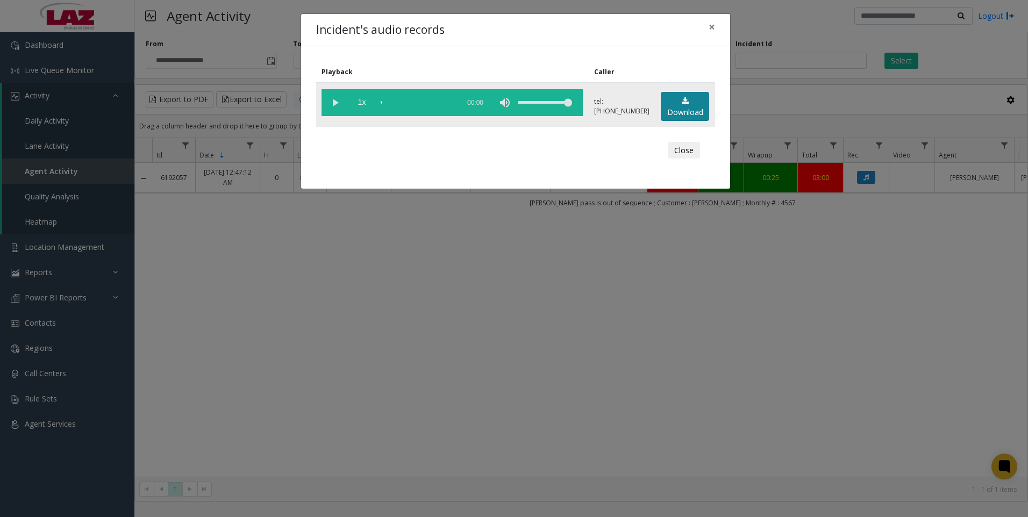
click at [688, 107] on link "Download" at bounding box center [685, 107] width 48 height 30
click at [336, 381] on div "Incident's audio records × Playback Caller 1x 01:44 tel:[PHONE_NUMBER] Download…" at bounding box center [514, 258] width 1028 height 517
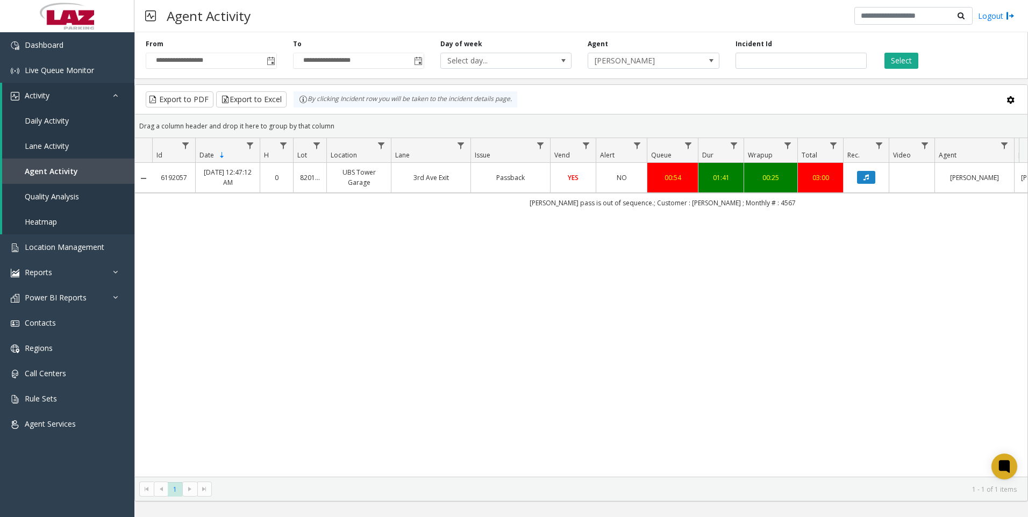
click at [868, 309] on div "6192057 [DATE] 12:47:12 AM 0 820147 [GEOGRAPHIC_DATA] Exit Passback YES NO 00:5…" at bounding box center [581, 320] width 893 height 314
click at [779, 58] on input "*******" at bounding box center [801, 61] width 131 height 16
paste input "number"
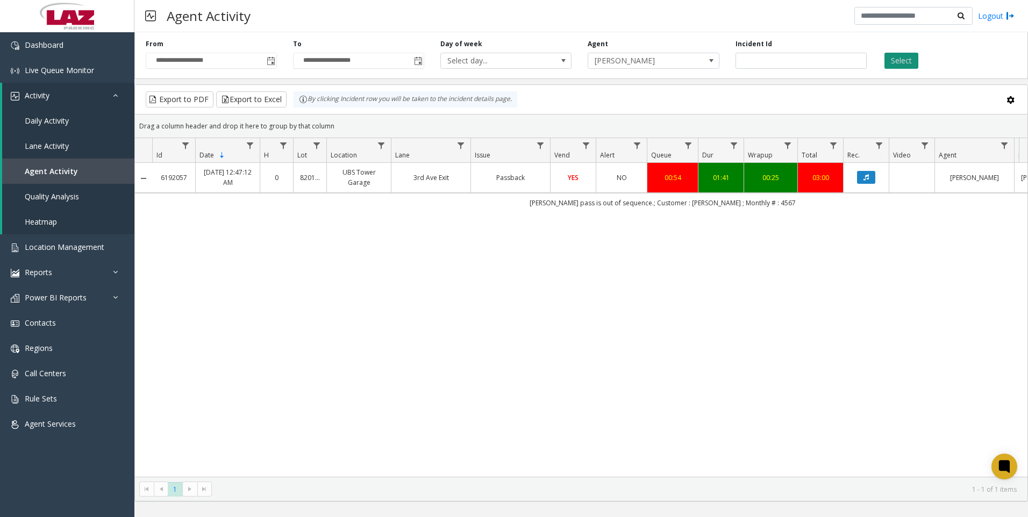
click at [895, 60] on button "Select" at bounding box center [902, 61] width 34 height 16
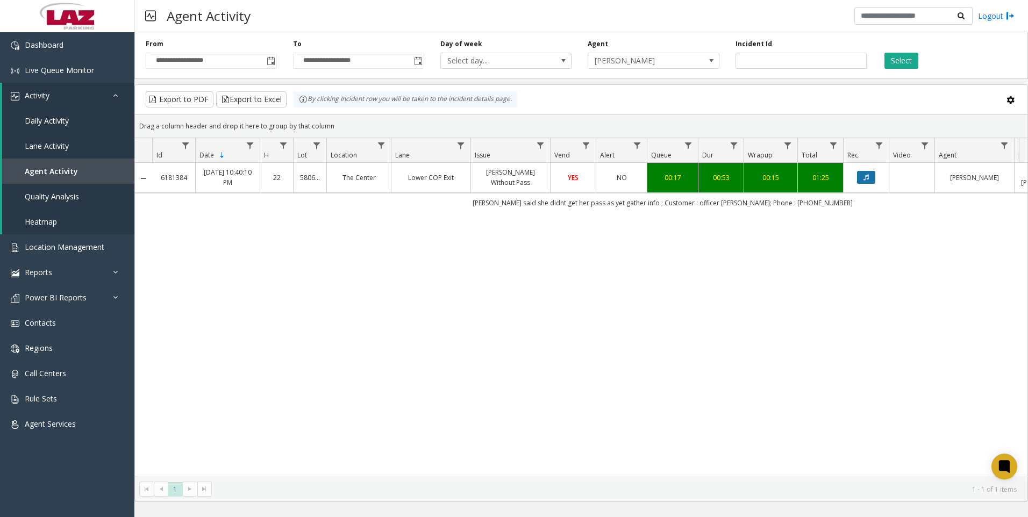
click at [865, 181] on icon "Data table" at bounding box center [866, 177] width 5 height 6
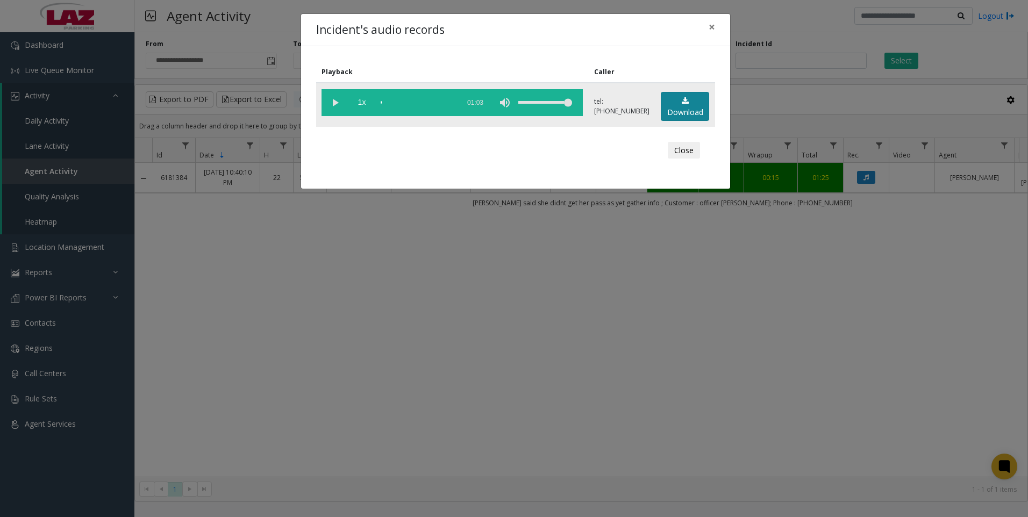
click at [662, 110] on link "Download" at bounding box center [685, 107] width 48 height 30
click at [372, 364] on div "Incident's audio records × Playback Caller 1x 01:03 tel:[PHONE_NUMBER] Download…" at bounding box center [514, 258] width 1028 height 517
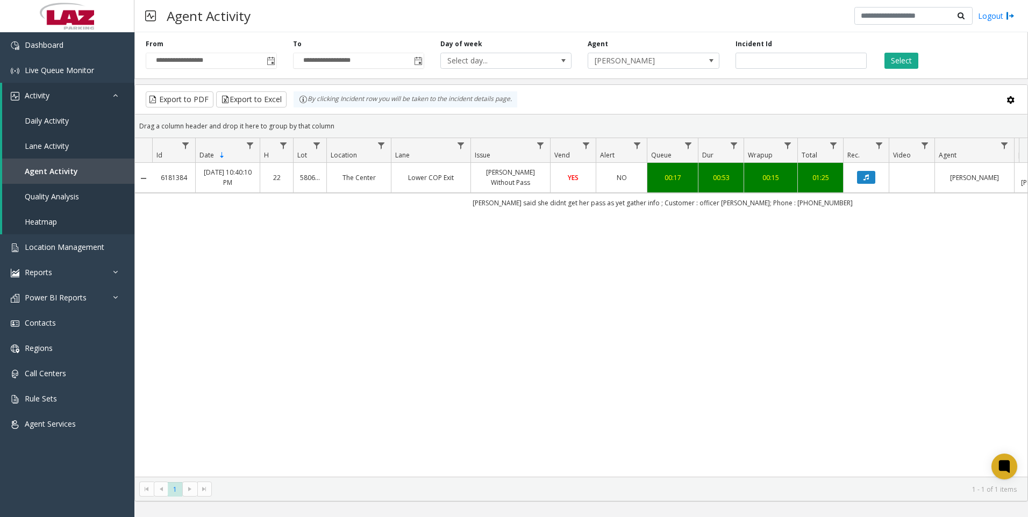
drag, startPoint x: 882, startPoint y: 311, endPoint x: 861, endPoint y: 220, distance: 93.3
click at [880, 311] on div "6181384 [DATE] 10:40:10 PM 22 580645 The Center Lower COP Exit [PERSON_NAME] Wi…" at bounding box center [581, 320] width 893 height 314
click at [779, 64] on input "*******" at bounding box center [801, 61] width 131 height 16
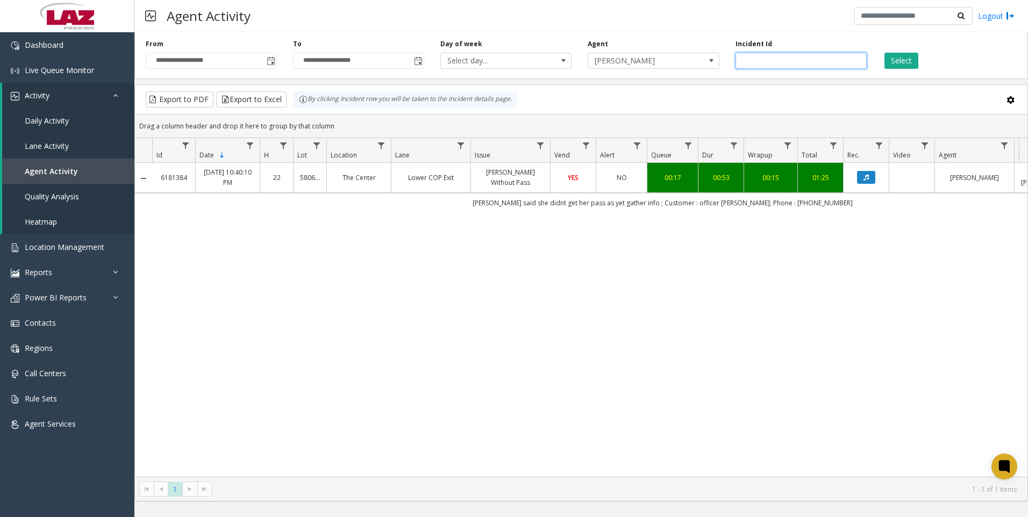
paste input "number"
click at [907, 62] on button "Select" at bounding box center [902, 61] width 34 height 16
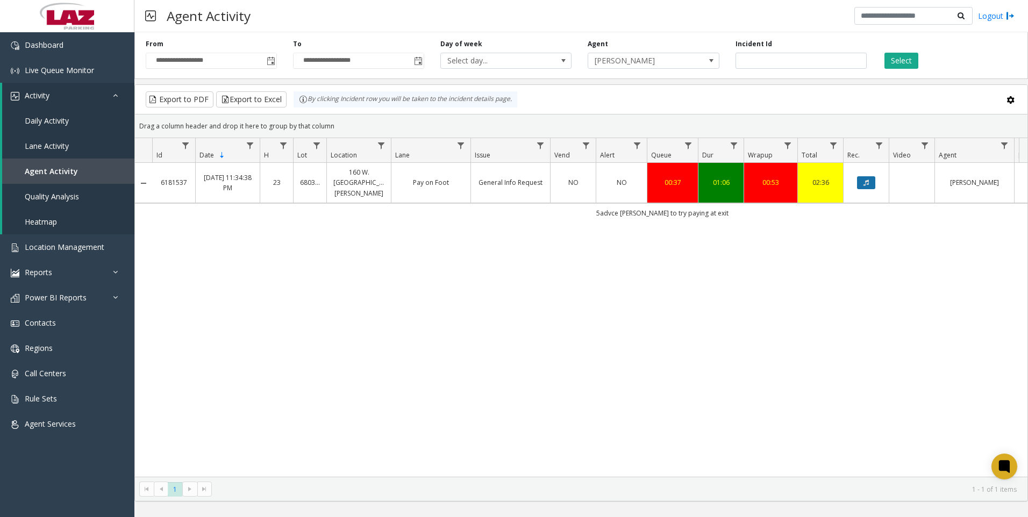
click at [866, 183] on button "Data table" at bounding box center [866, 182] width 18 height 13
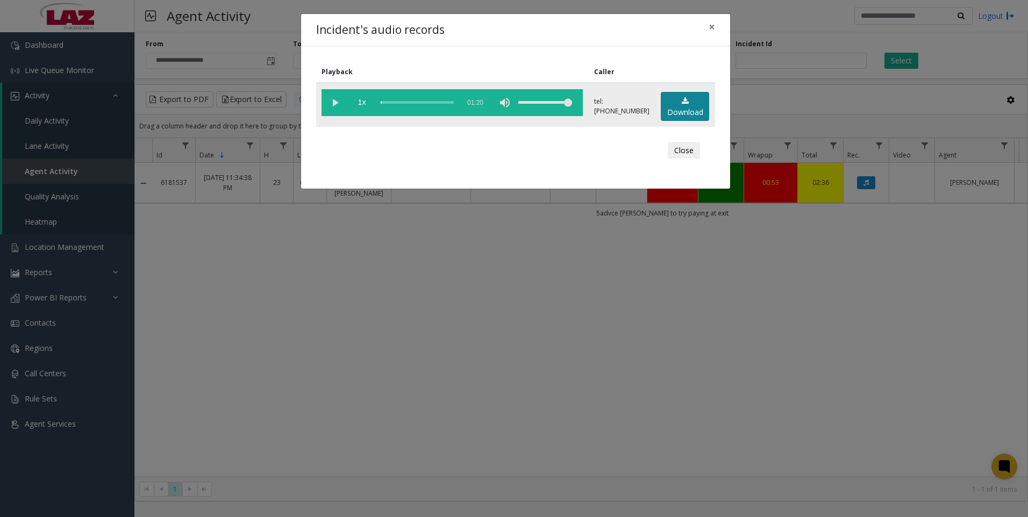
click at [665, 106] on link "Download" at bounding box center [685, 107] width 48 height 30
click at [275, 407] on div "Incident's audio records × Playback Caller 1x 01:20 tel:[PHONE_NUMBER] Download…" at bounding box center [514, 258] width 1028 height 517
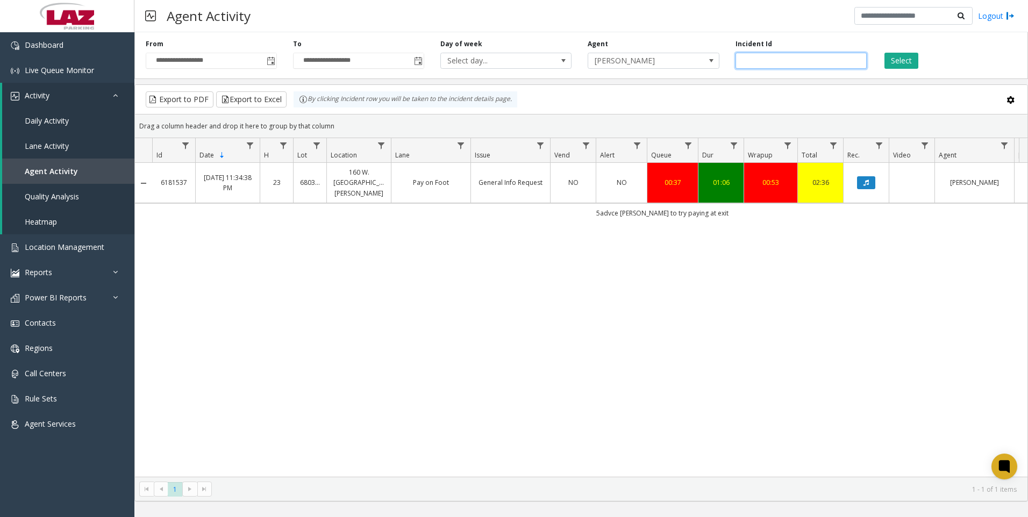
click at [792, 67] on input "*******" at bounding box center [801, 61] width 131 height 16
paste input "number"
type input "*******"
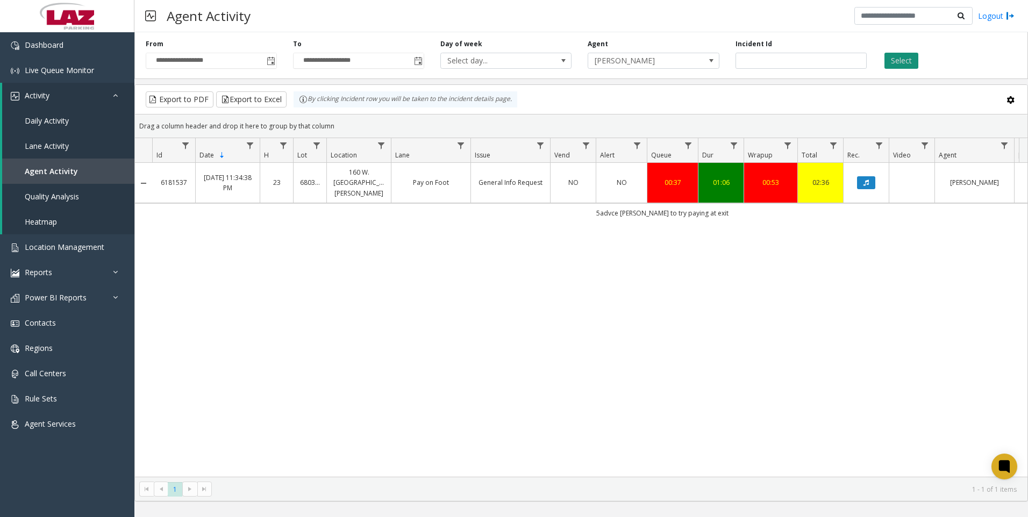
click at [904, 67] on button "Select" at bounding box center [902, 61] width 34 height 16
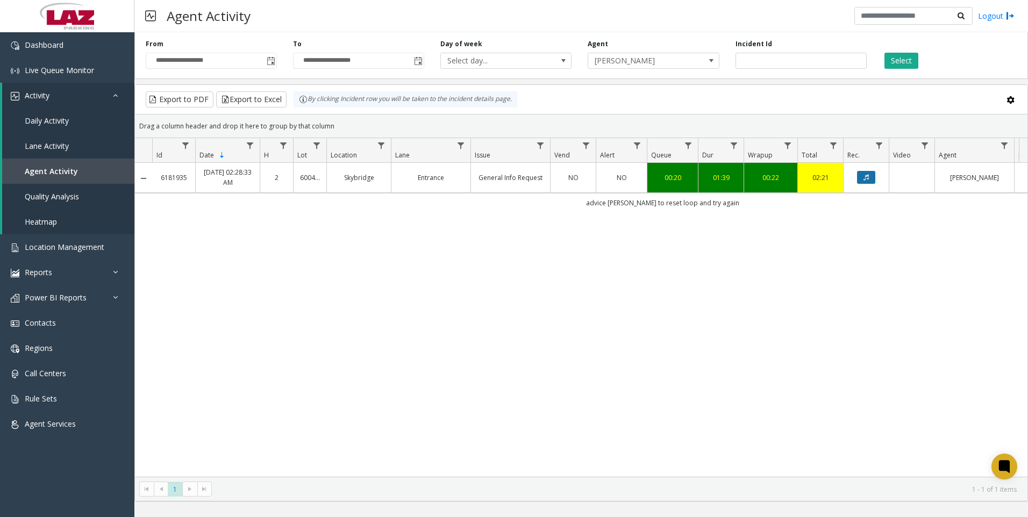
click at [867, 177] on icon "Data table" at bounding box center [866, 177] width 5 height 6
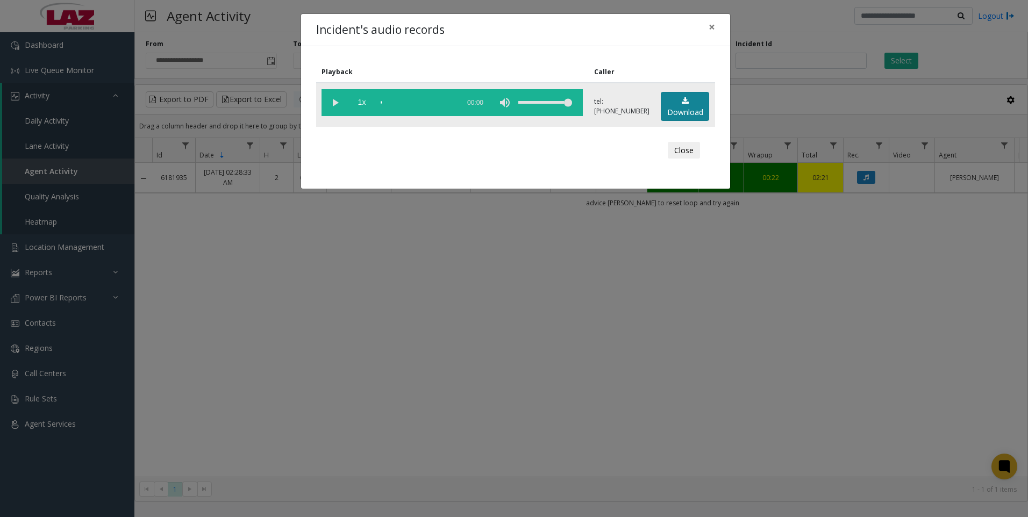
click at [689, 96] on link "Download" at bounding box center [685, 107] width 48 height 30
click at [212, 367] on div "Incident's audio records × Playback Caller 1x 01:46 tel:[PHONE_NUMBER] Download…" at bounding box center [514, 258] width 1028 height 517
